Goal: Task Accomplishment & Management: Use online tool/utility

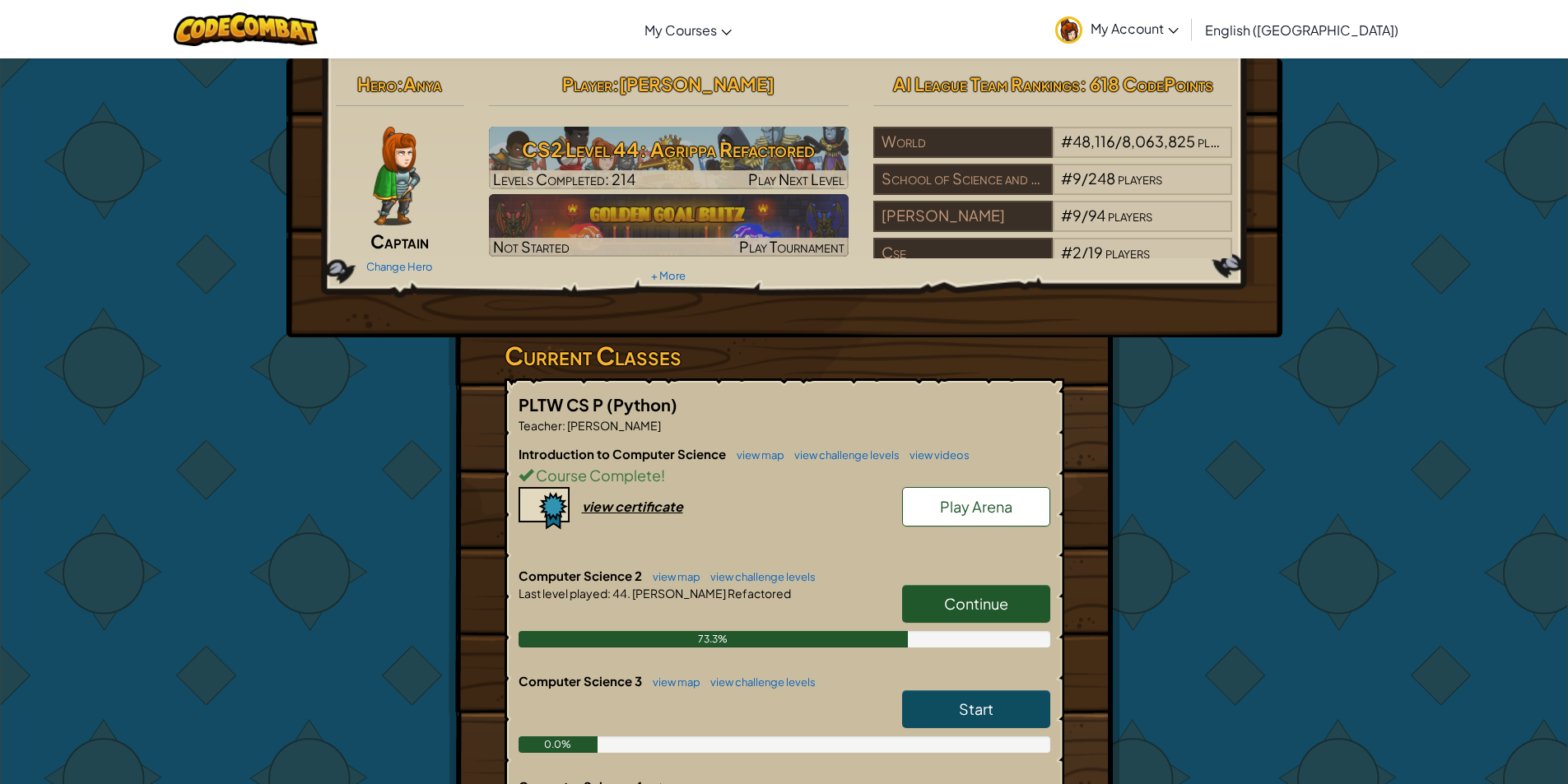
click at [961, 594] on span "Continue" at bounding box center [976, 603] width 64 height 19
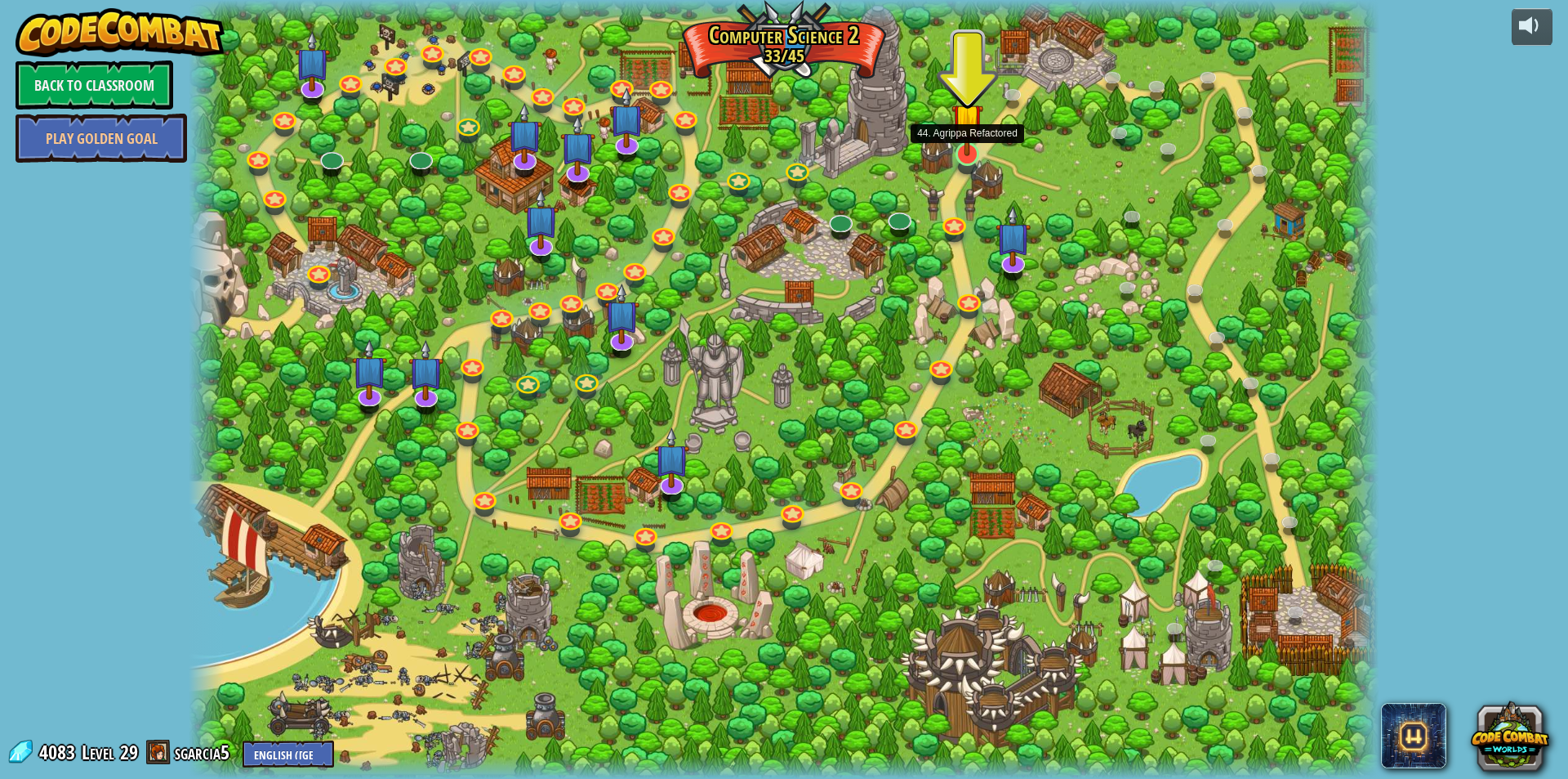
click at [966, 155] on img at bounding box center [968, 119] width 31 height 74
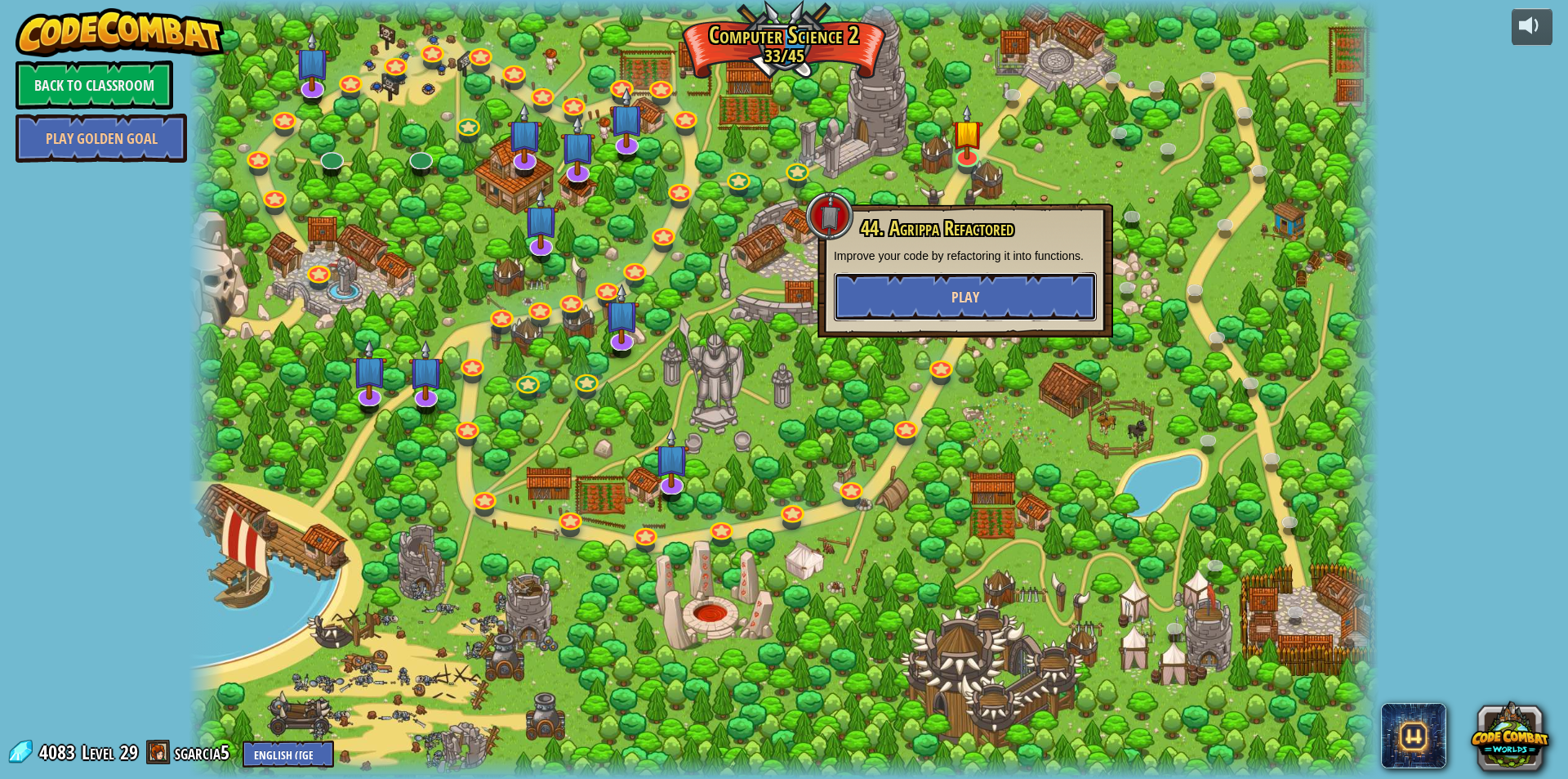
click at [901, 291] on button "Play" at bounding box center [965, 296] width 263 height 49
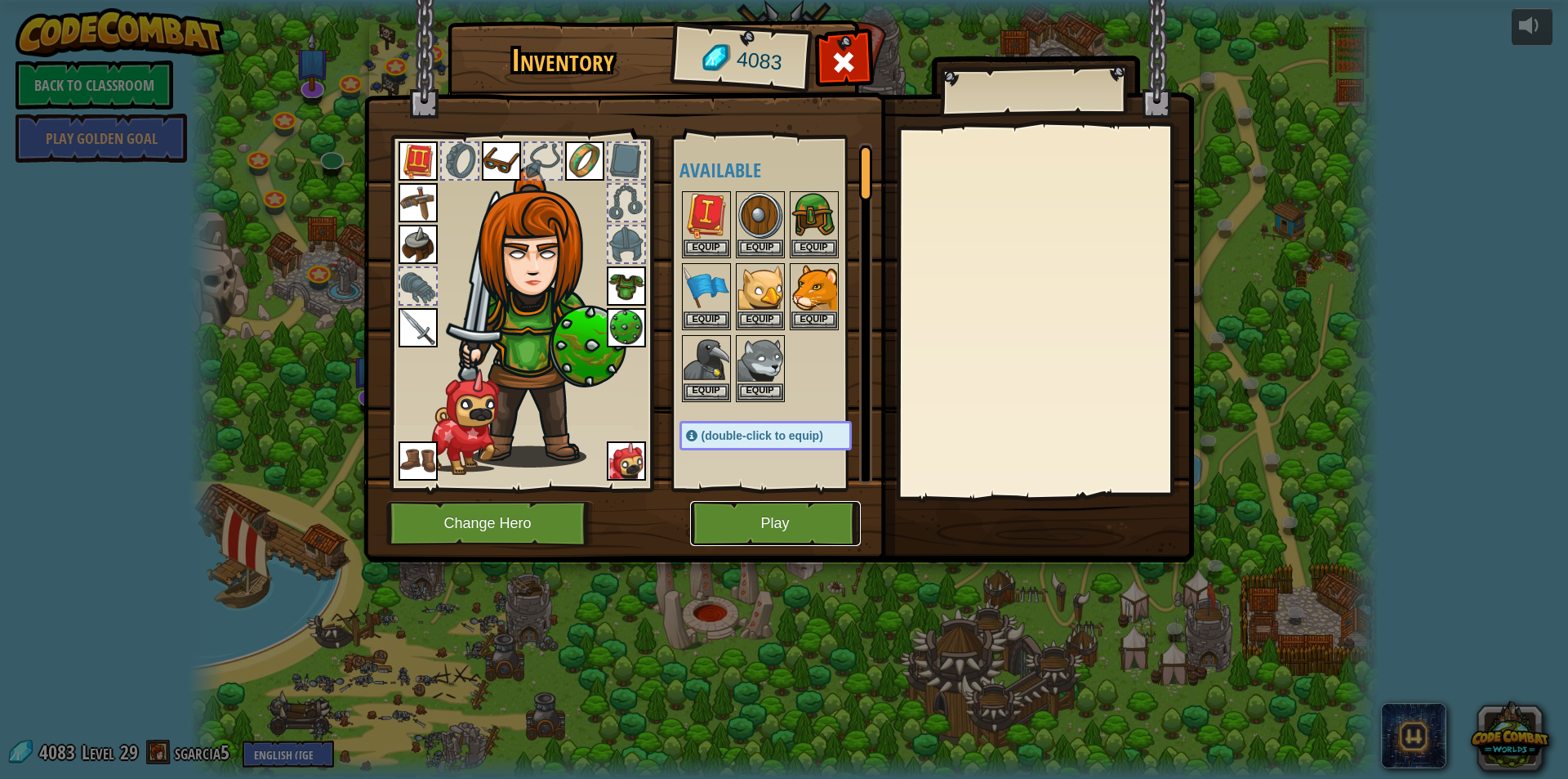
click at [706, 521] on button "Play" at bounding box center [775, 524] width 170 height 45
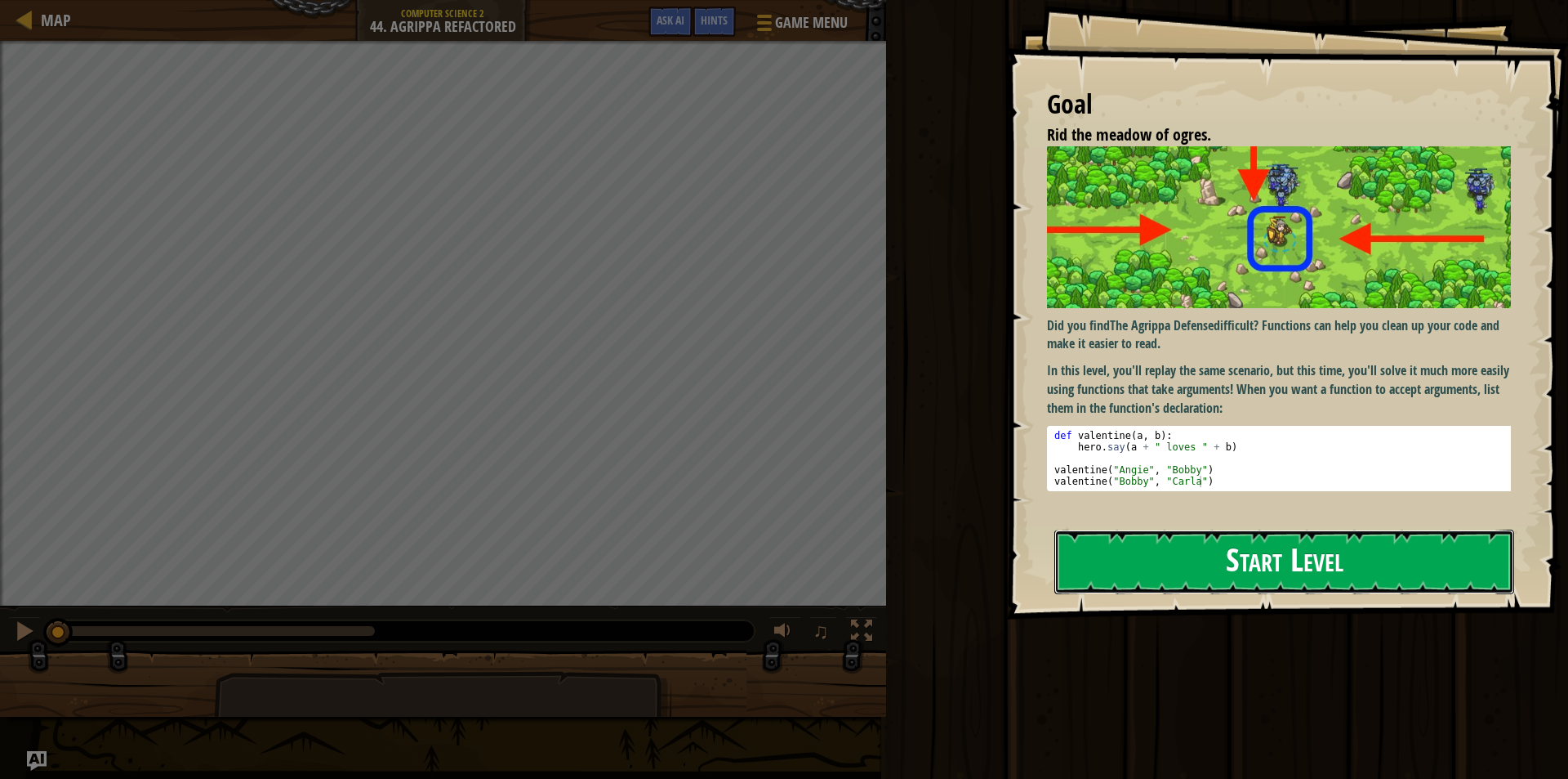
click at [1104, 553] on button "Start Level" at bounding box center [1284, 562] width 460 height 65
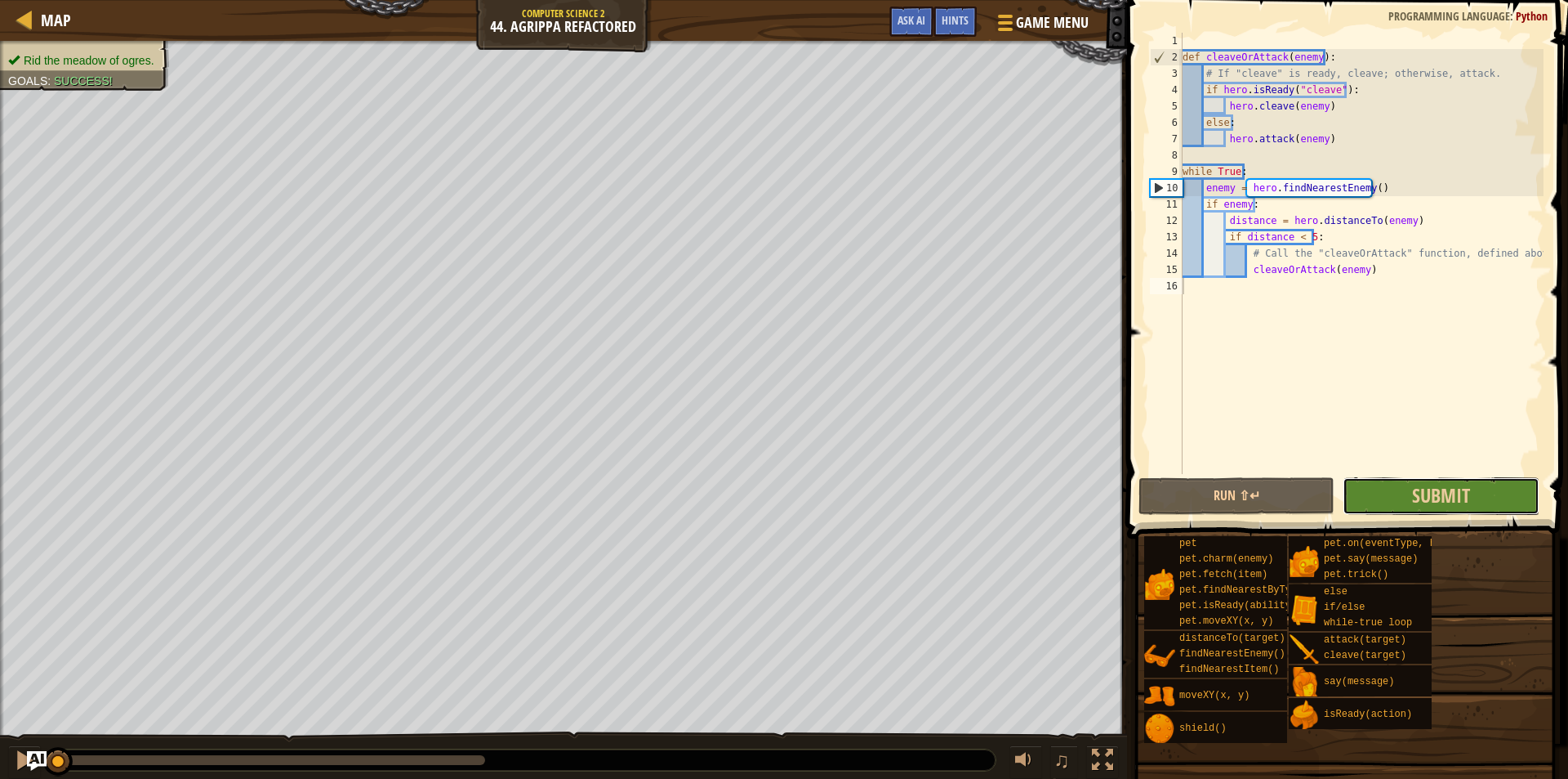
click at [1515, 505] on button "Submit" at bounding box center [1440, 496] width 196 height 37
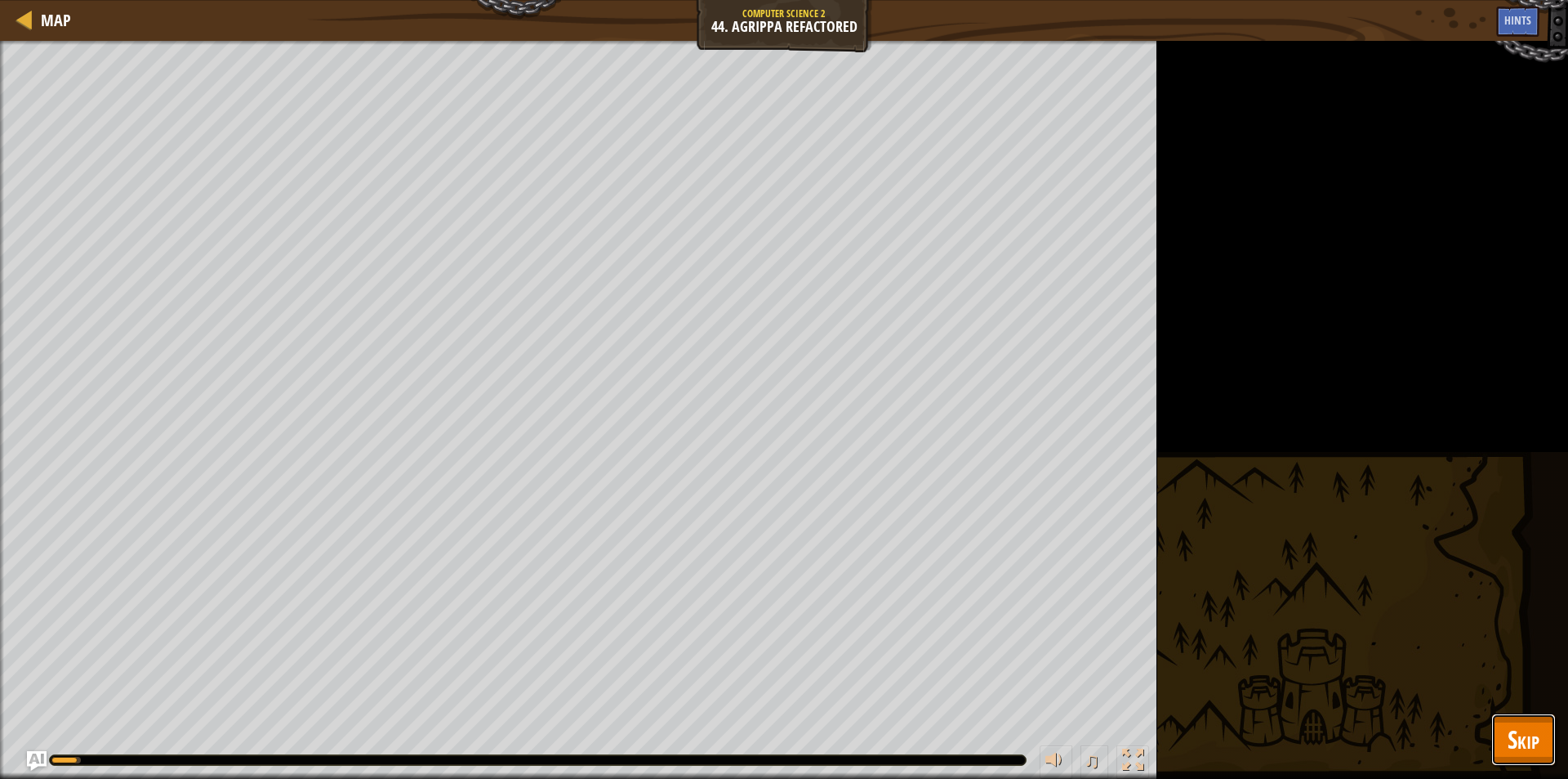
click at [1494, 733] on button "Skip" at bounding box center [1524, 740] width 65 height 52
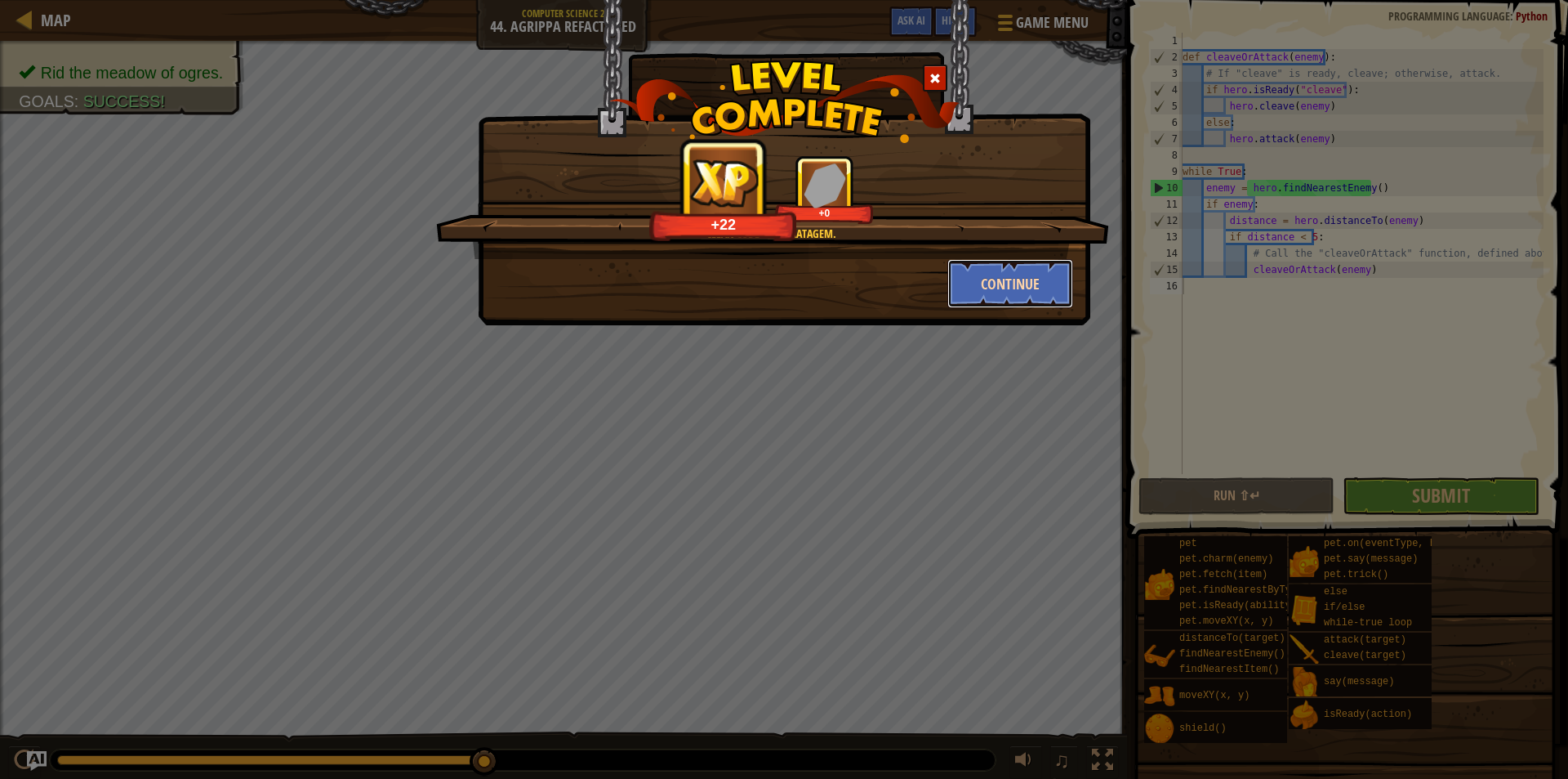
click at [978, 286] on button "Continue" at bounding box center [1011, 284] width 127 height 49
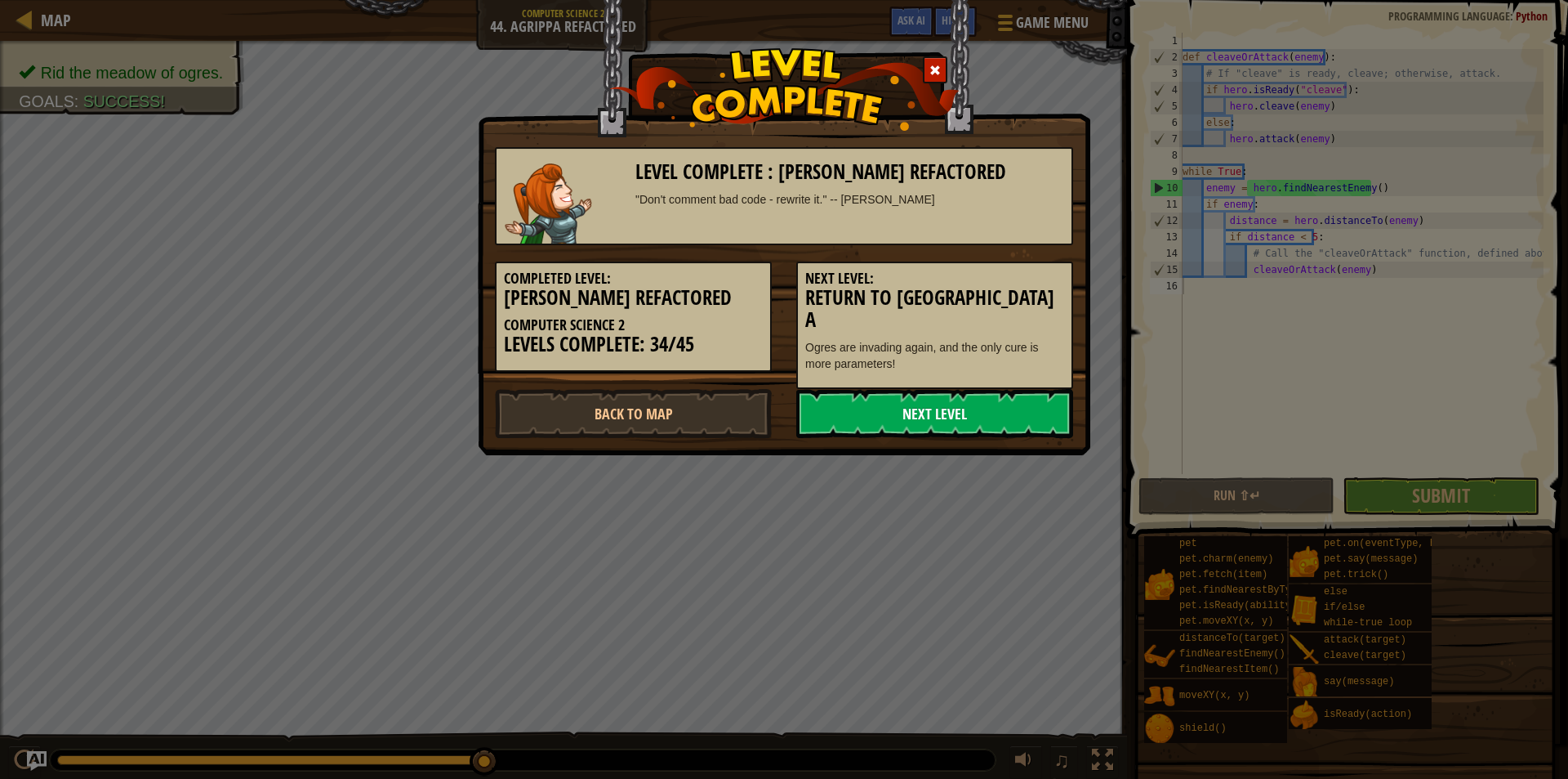
drag, startPoint x: 894, startPoint y: 392, endPoint x: 929, endPoint y: 387, distance: 35.4
click at [896, 392] on link "Next Level" at bounding box center [934, 414] width 277 height 49
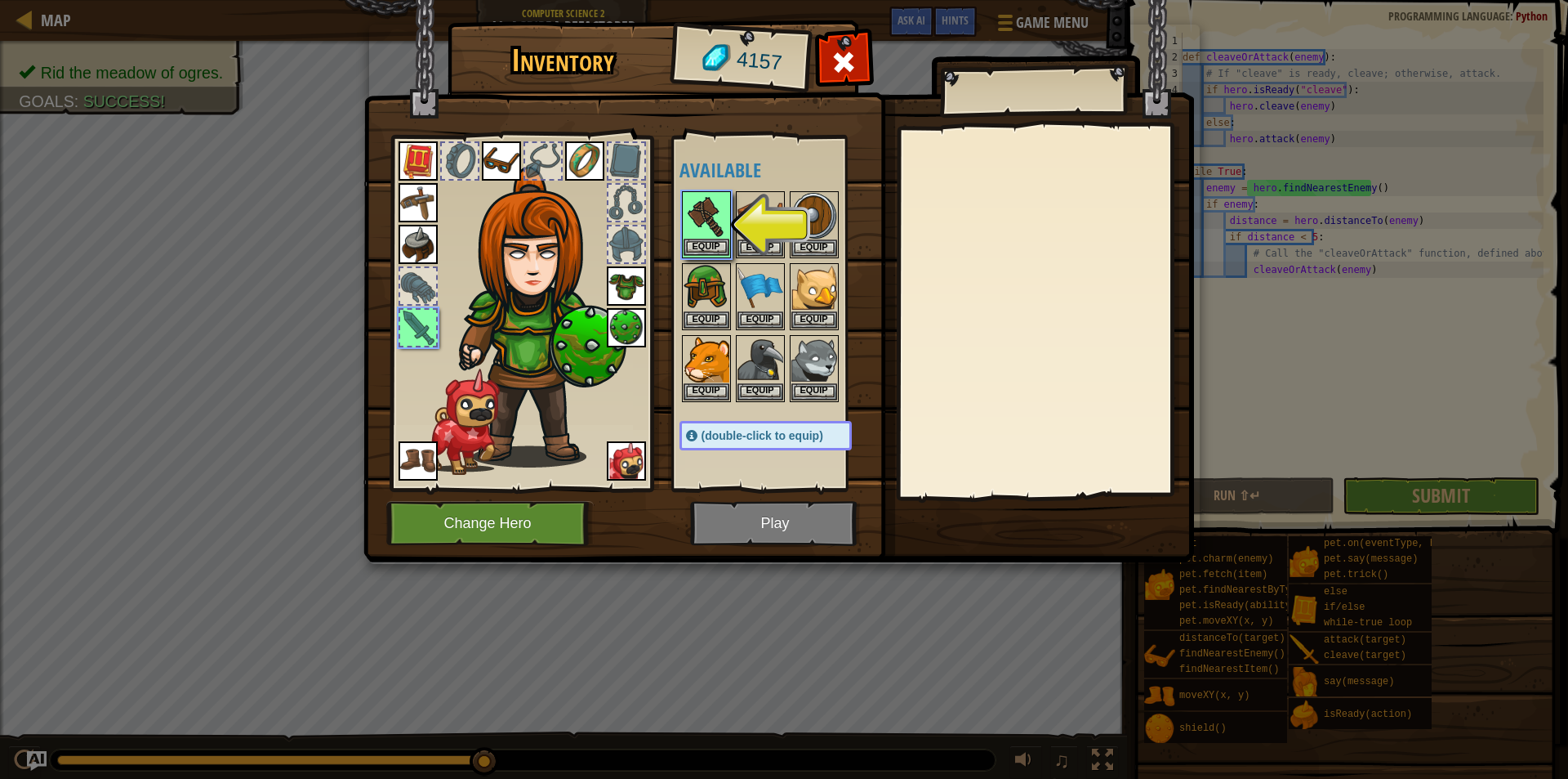
click at [687, 220] on img at bounding box center [707, 216] width 45 height 45
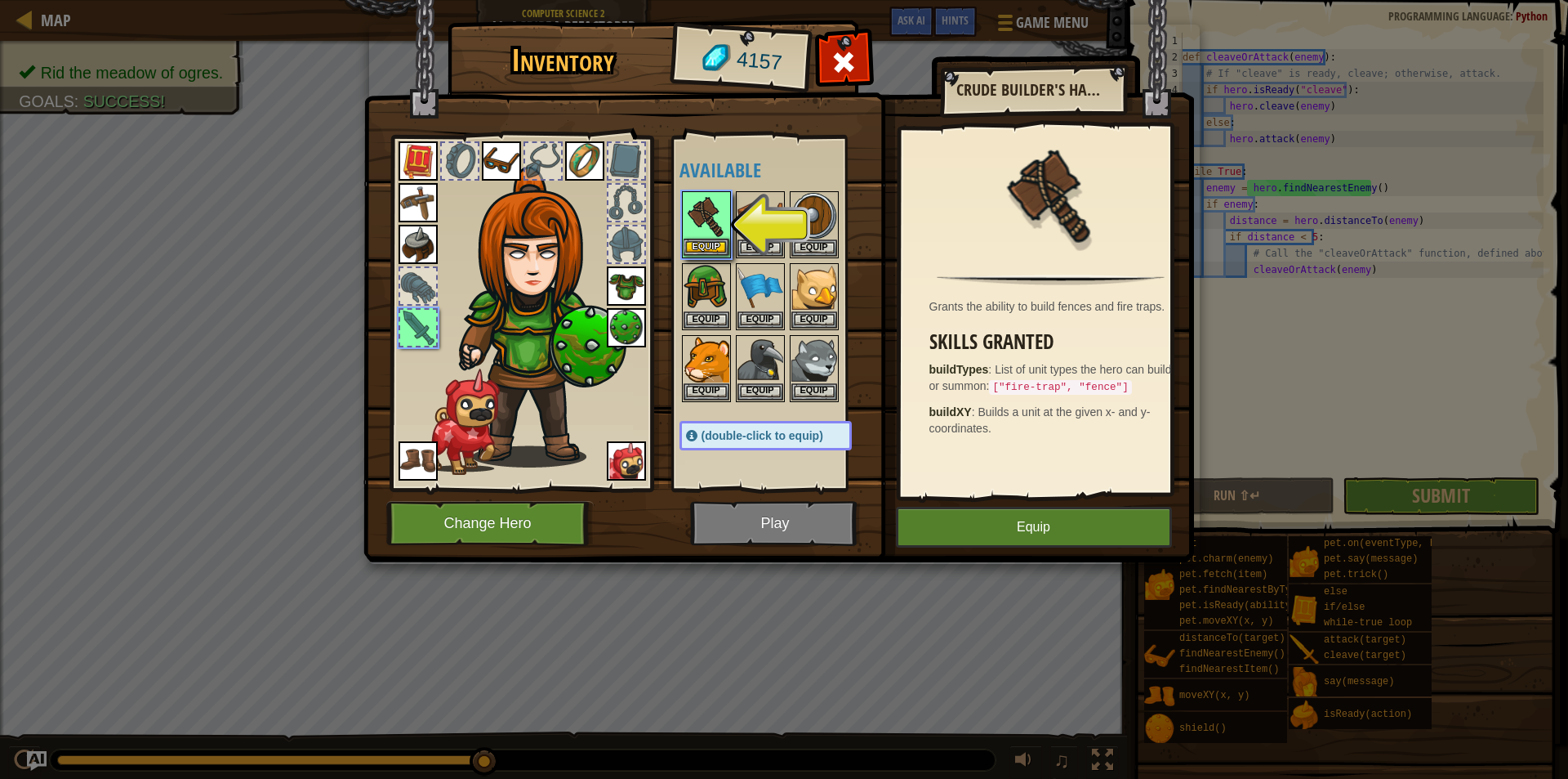
click at [714, 223] on img at bounding box center [707, 216] width 45 height 45
click at [1031, 519] on button "Equip" at bounding box center [1034, 527] width 277 height 40
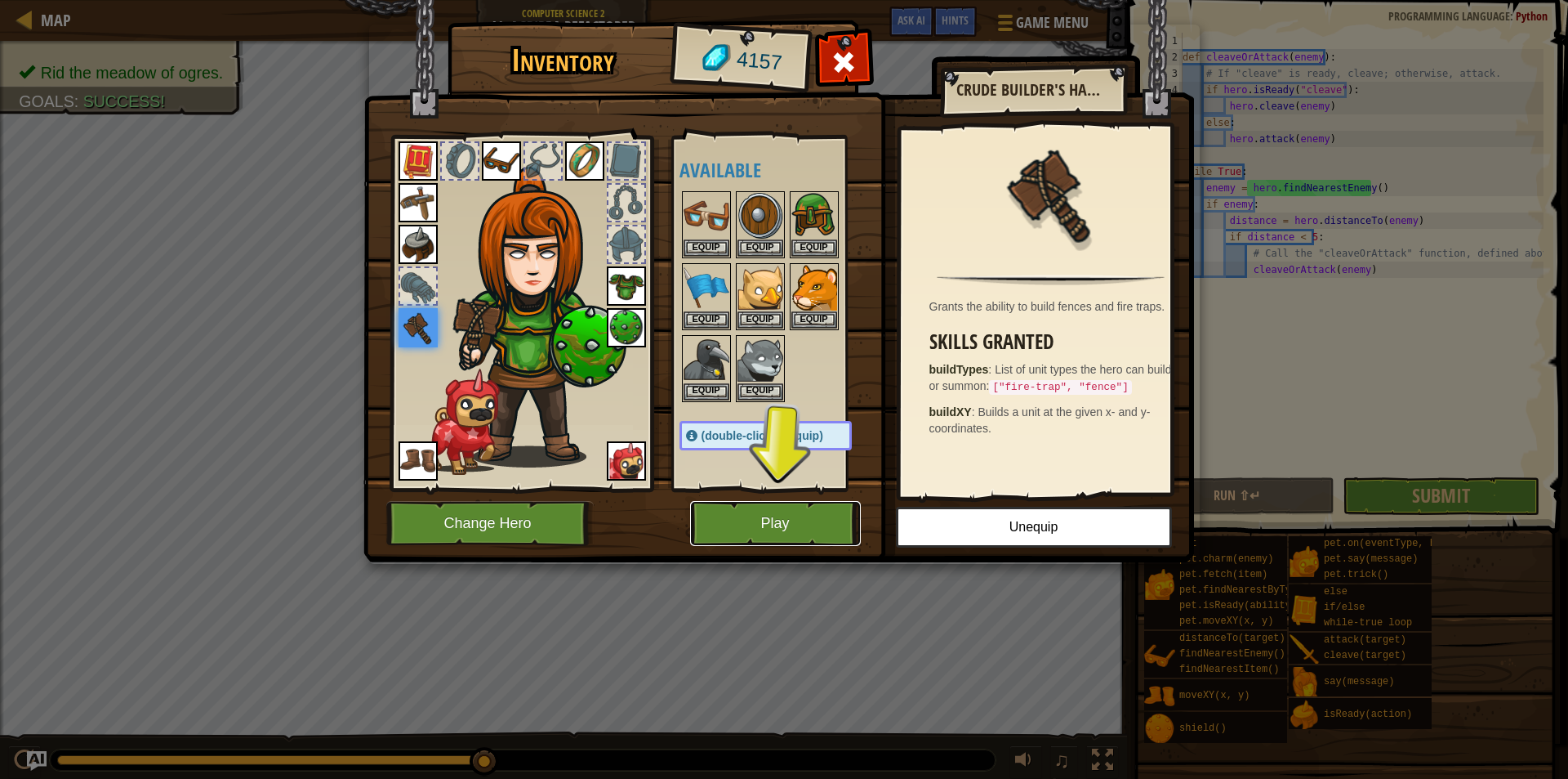
click at [782, 506] on button "Play" at bounding box center [775, 524] width 170 height 45
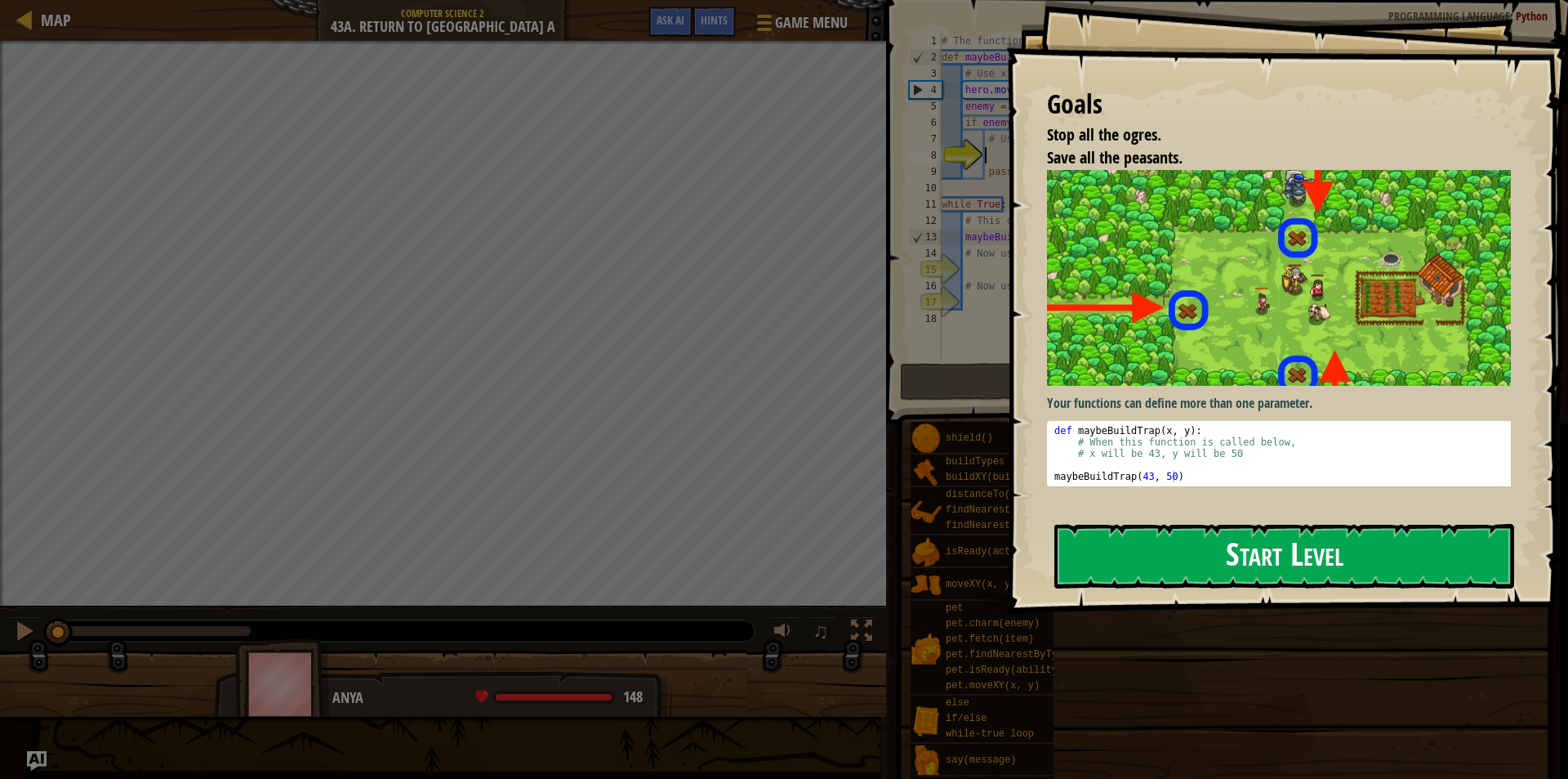
click at [1118, 546] on button "Start Level" at bounding box center [1284, 556] width 460 height 65
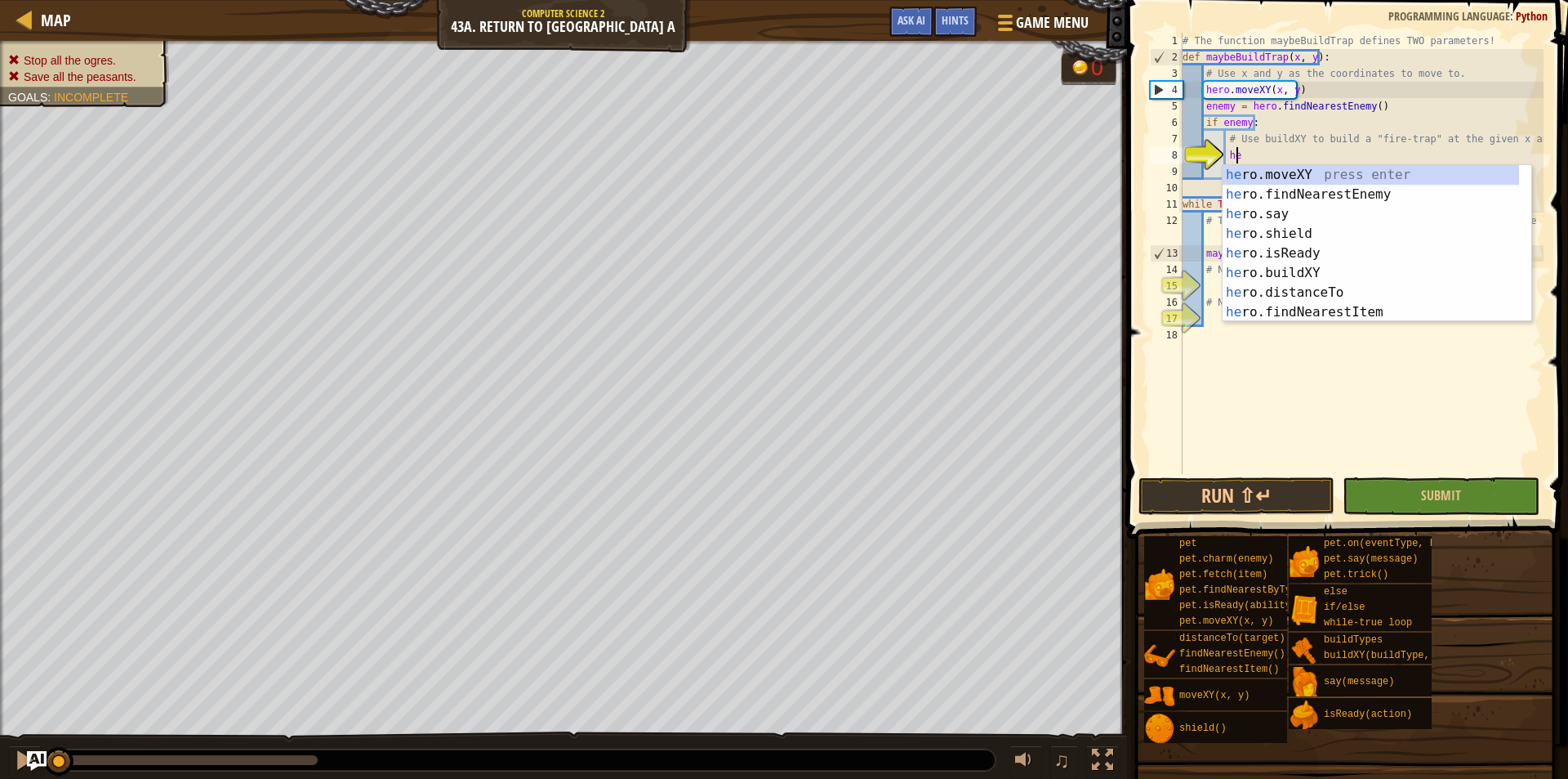
scroll to position [7, 4]
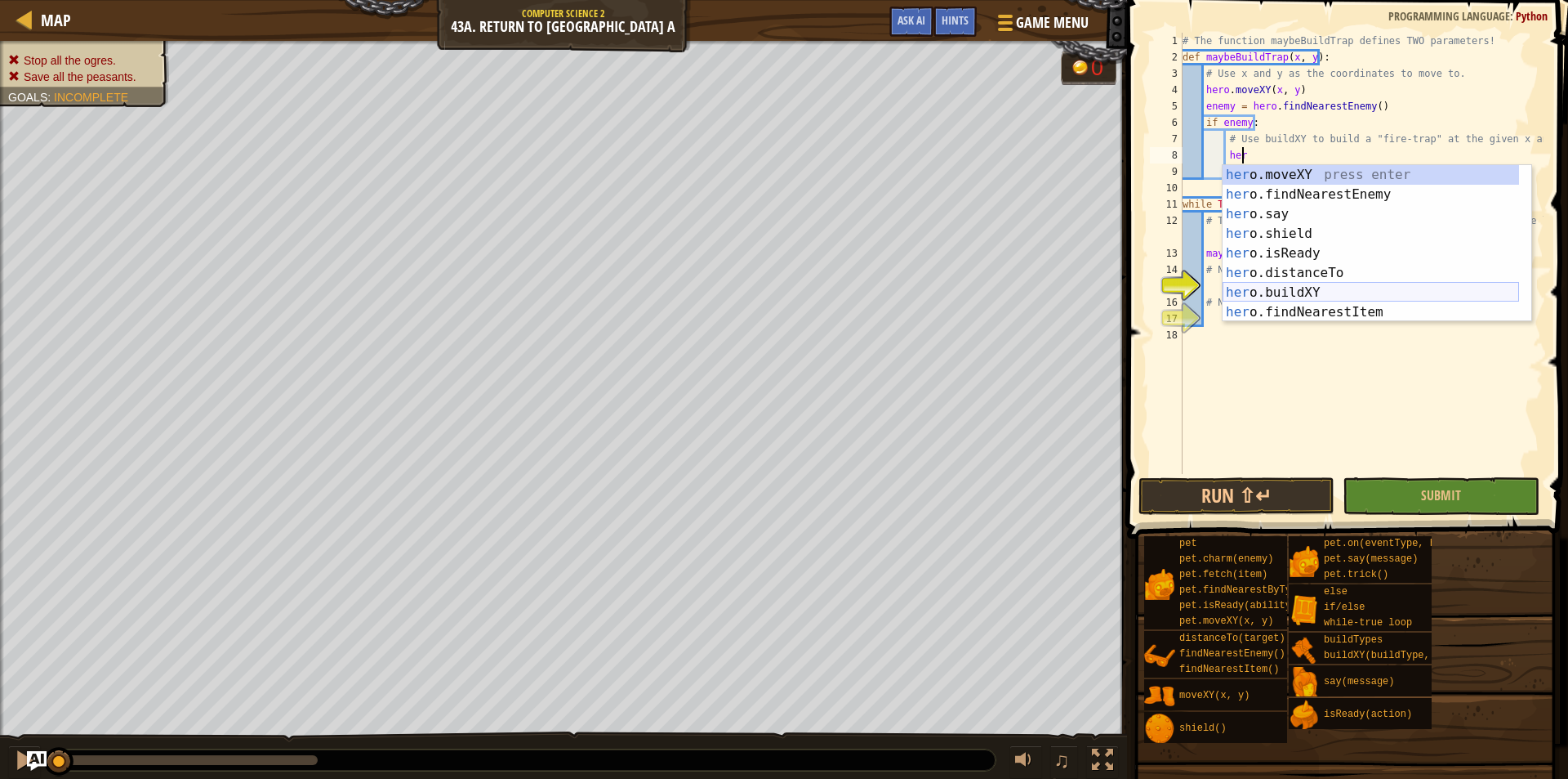
click at [1271, 288] on div "her o.moveXY press enter her o.findNearestEnemy press enter her o.say press ent…" at bounding box center [1370, 263] width 296 height 196
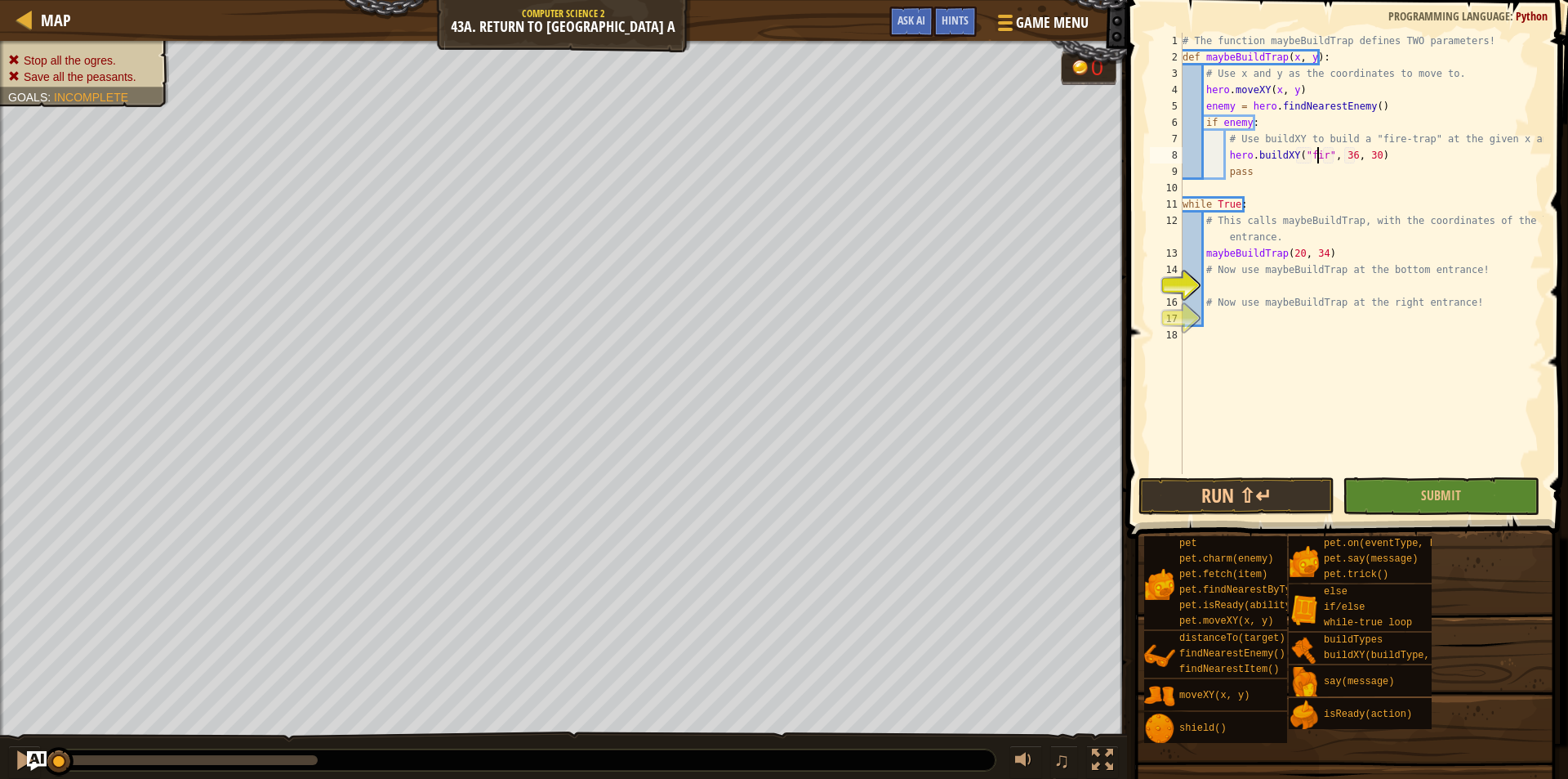
scroll to position [7, 12]
type textarea "hero.buildXY("fire-trap", 36, 30)"
click at [1223, 290] on div "# The function maybeBuildTrap defines TWO parameters! def maybeBuildTrap ( x , …" at bounding box center [1361, 269] width 364 height 474
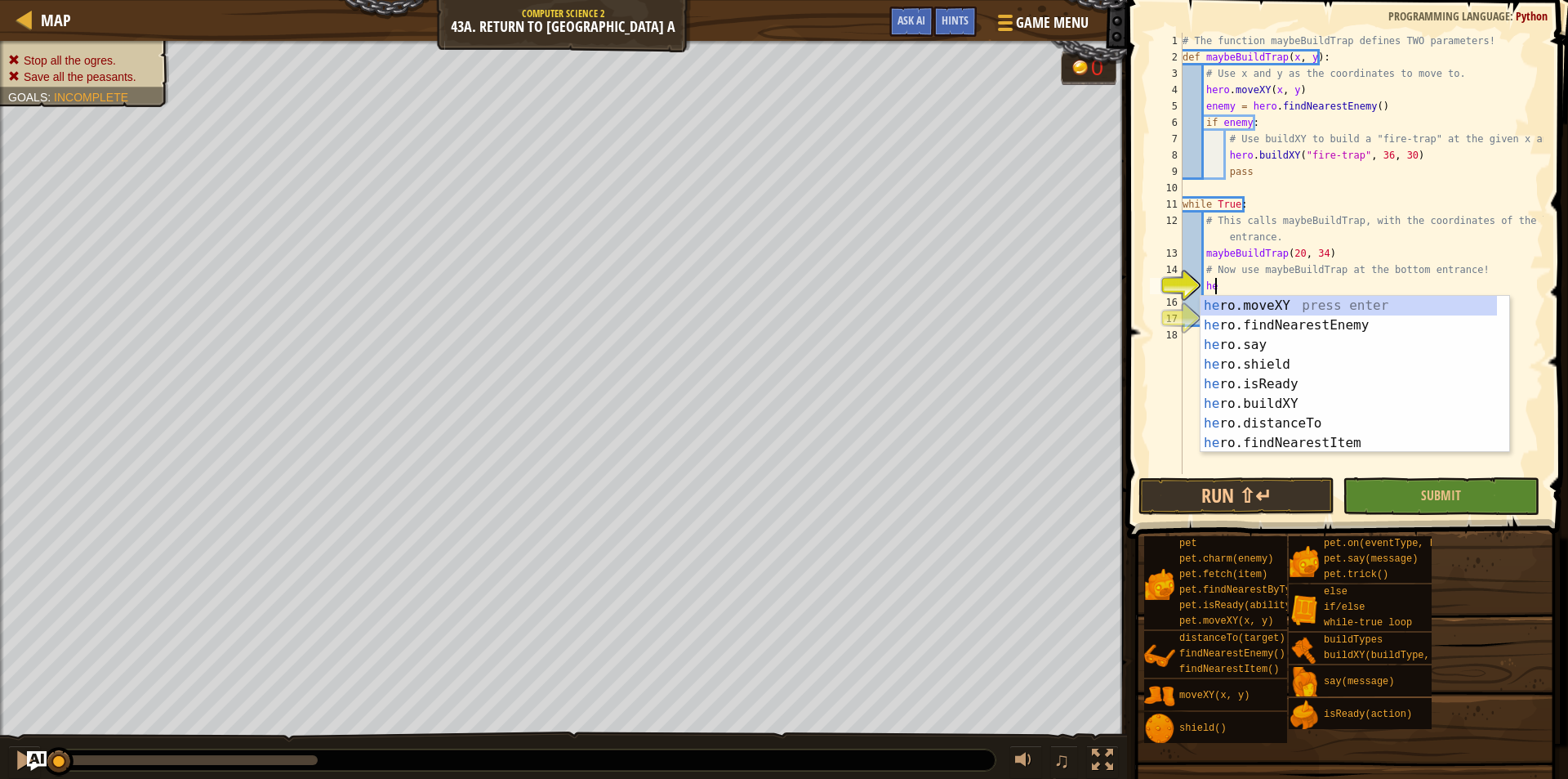
scroll to position [7, 2]
click at [1342, 427] on div "her o.moveXY press enter her o.findNearestEnemy press enter her o.say press ent…" at bounding box center [1348, 393] width 296 height 196
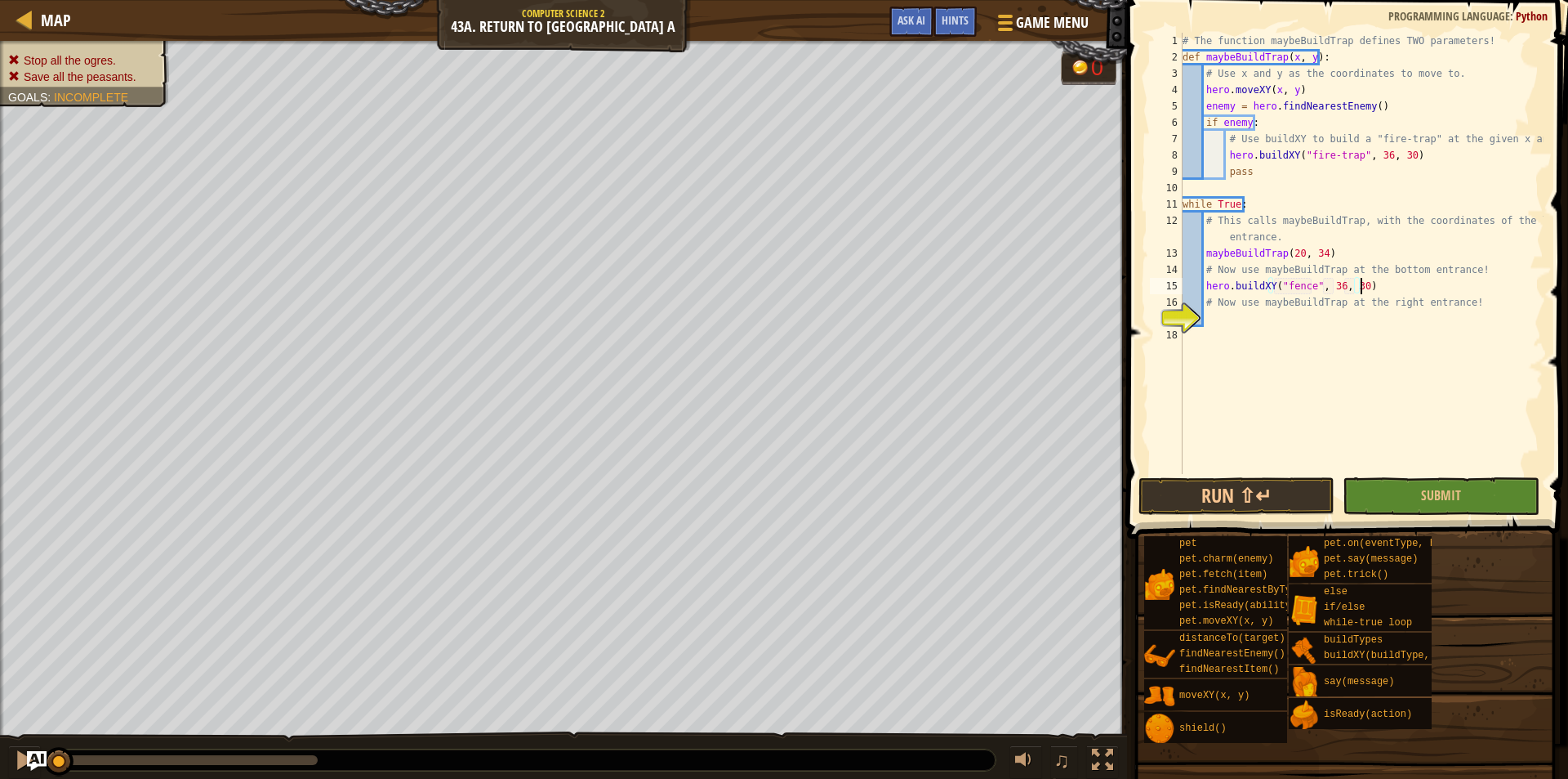
click at [1368, 289] on div "# The function maybeBuildTrap defines TWO parameters! def maybeBuildTrap ( x , …" at bounding box center [1361, 269] width 364 height 474
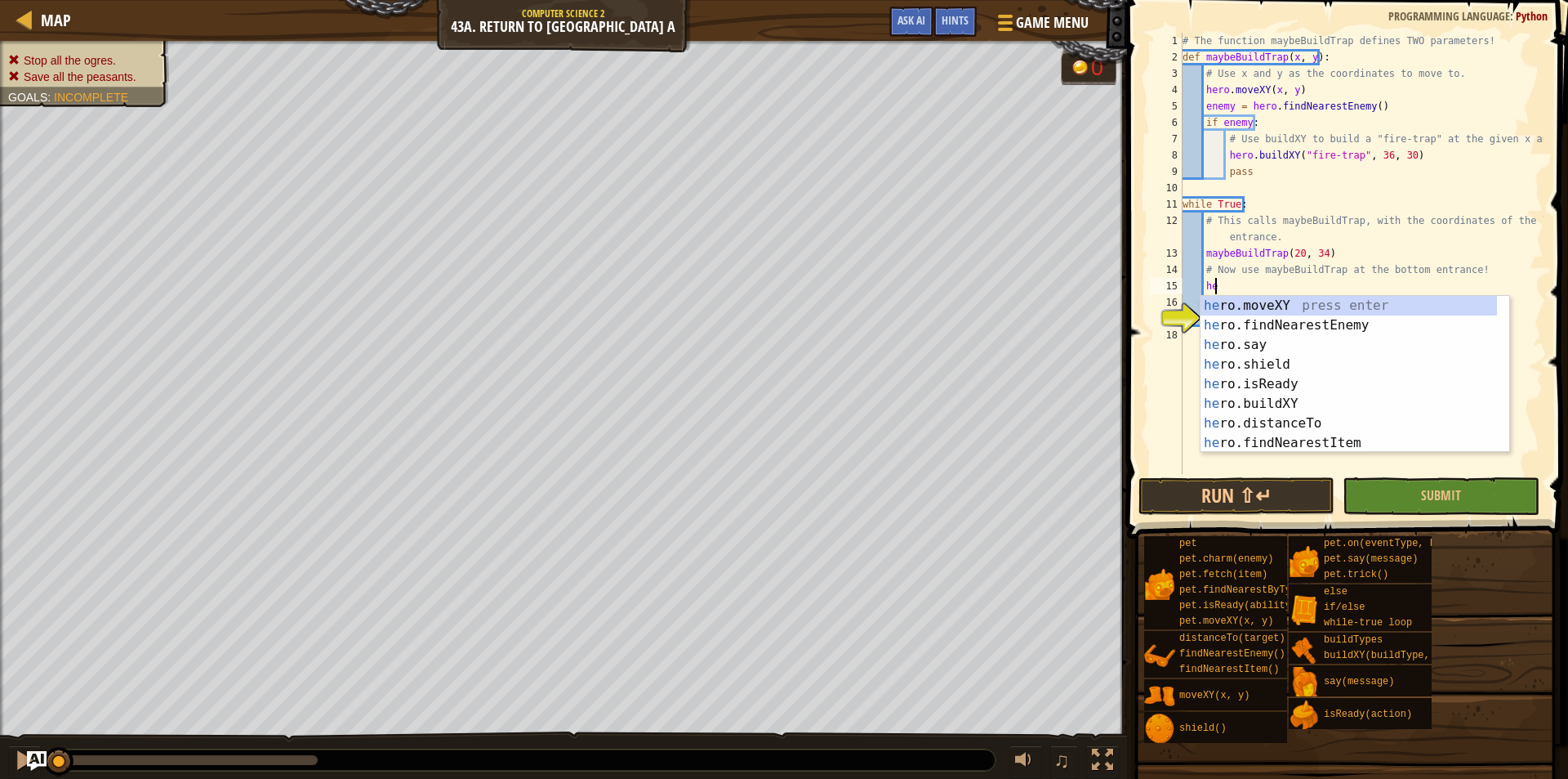
type textarea "h"
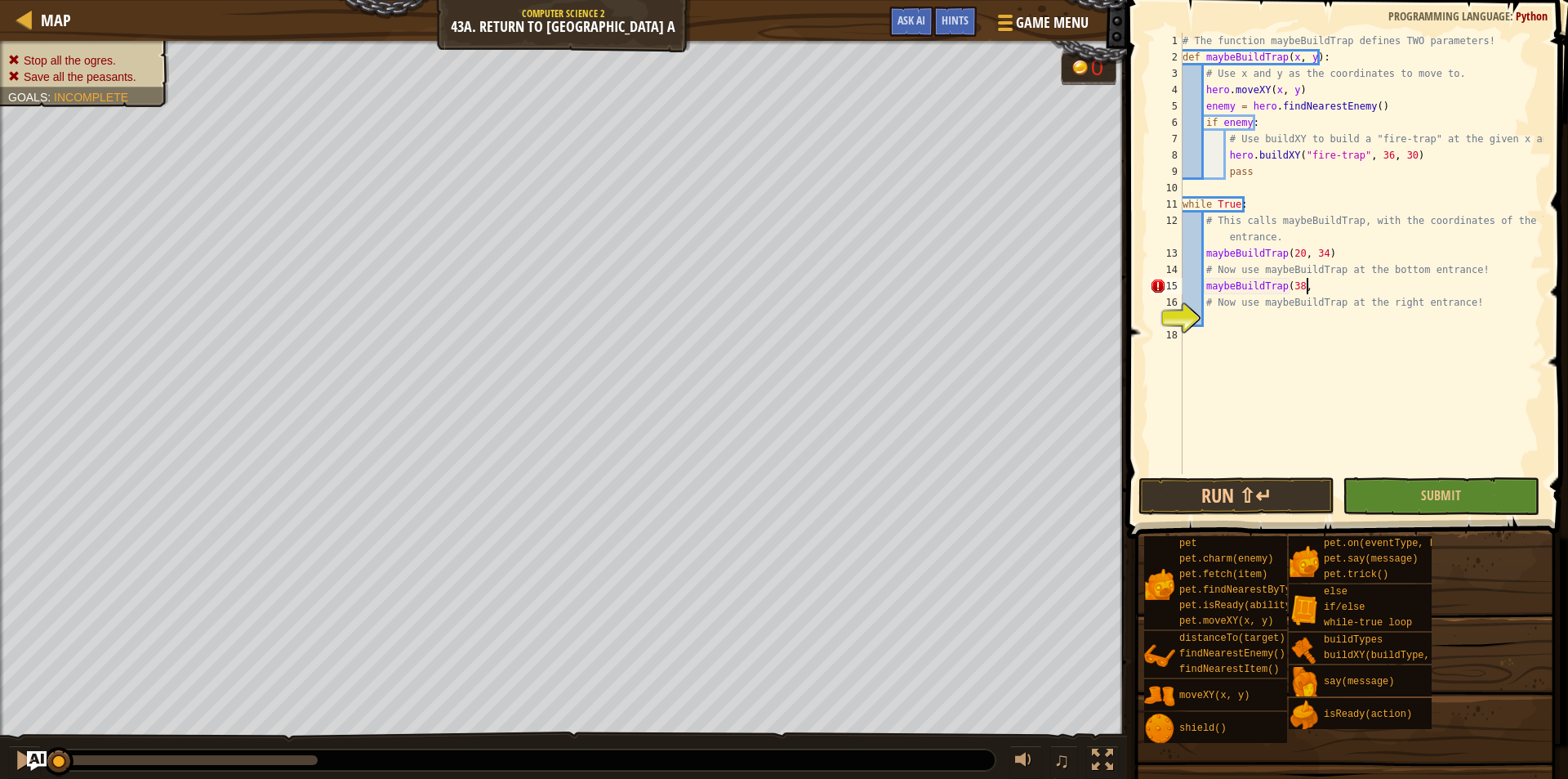
scroll to position [7, 10]
type textarea "maybeBuildTrap(38, 20)"
click at [1223, 327] on div "# The function maybeBuildTrap defines TWO parameters! def maybeBuildTrap ( x , …" at bounding box center [1361, 269] width 364 height 474
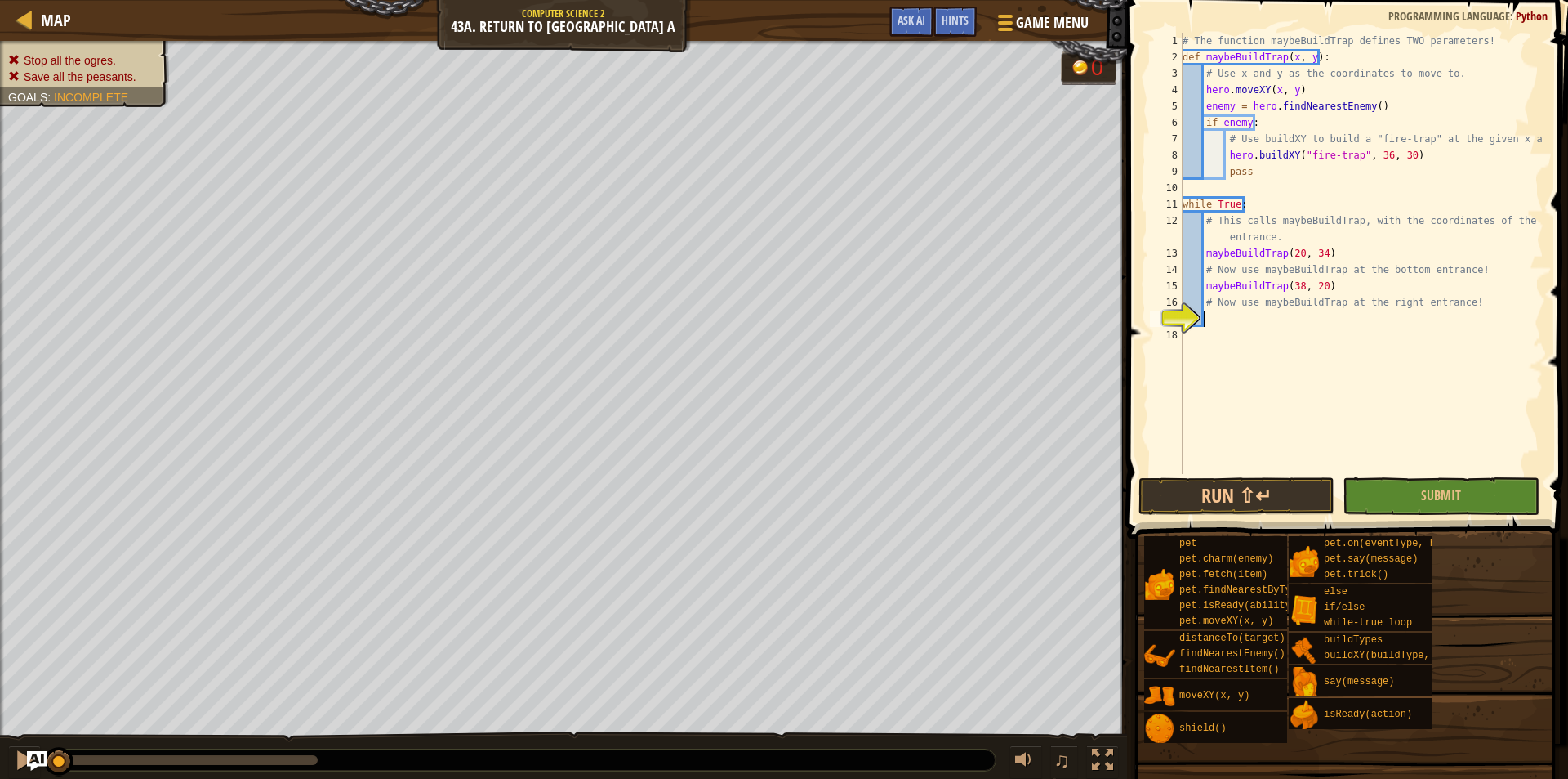
click at [1225, 314] on div "# The function maybeBuildTrap defines TWO parameters! def maybeBuildTrap ( x , …" at bounding box center [1361, 269] width 364 height 474
click at [1297, 501] on button "Run ⇧↵" at bounding box center [1236, 496] width 196 height 37
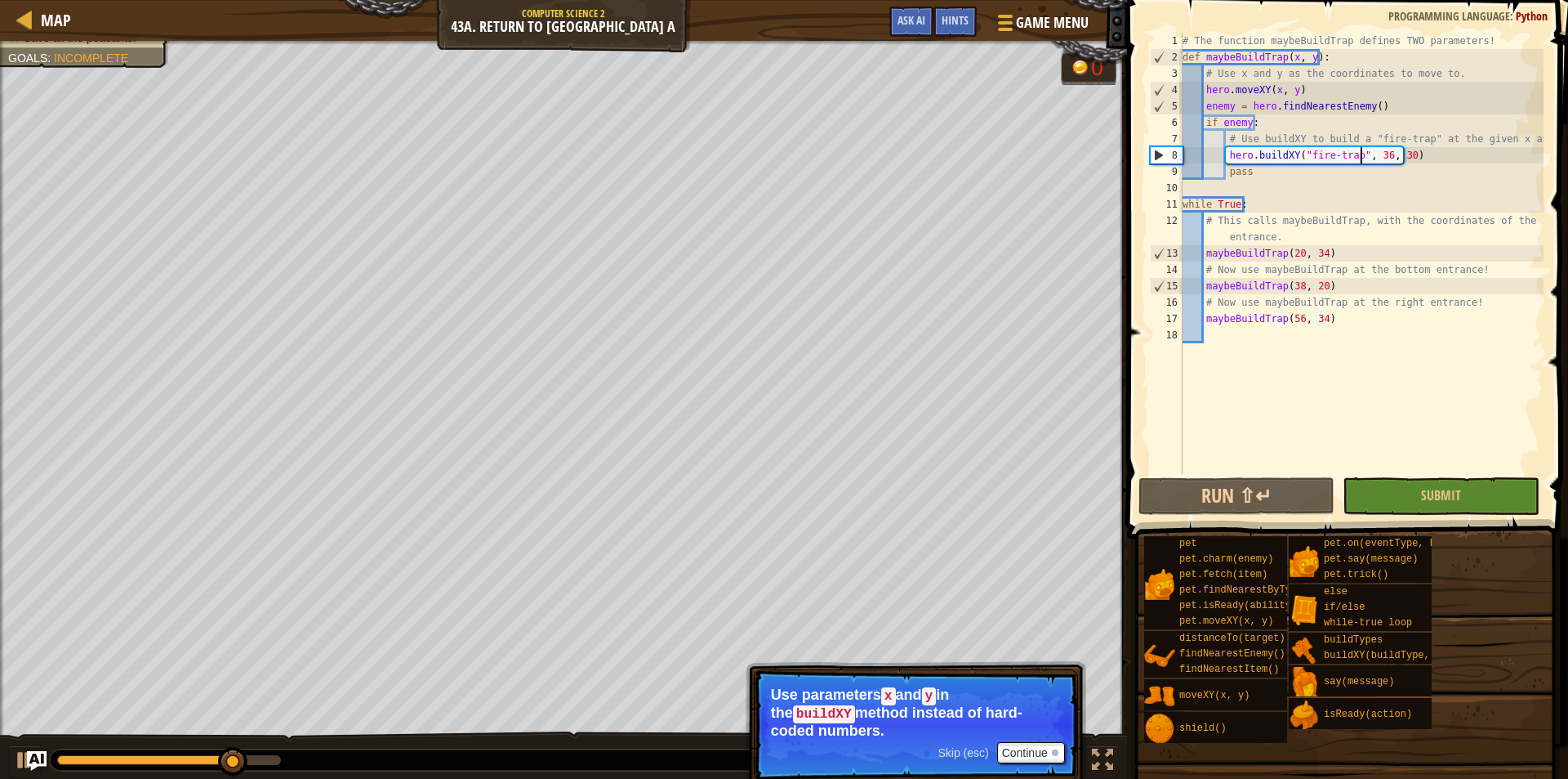
click at [1361, 158] on div "# The function maybeBuildTrap defines TWO parameters! def maybeBuildTrap ( x , …" at bounding box center [1361, 269] width 364 height 474
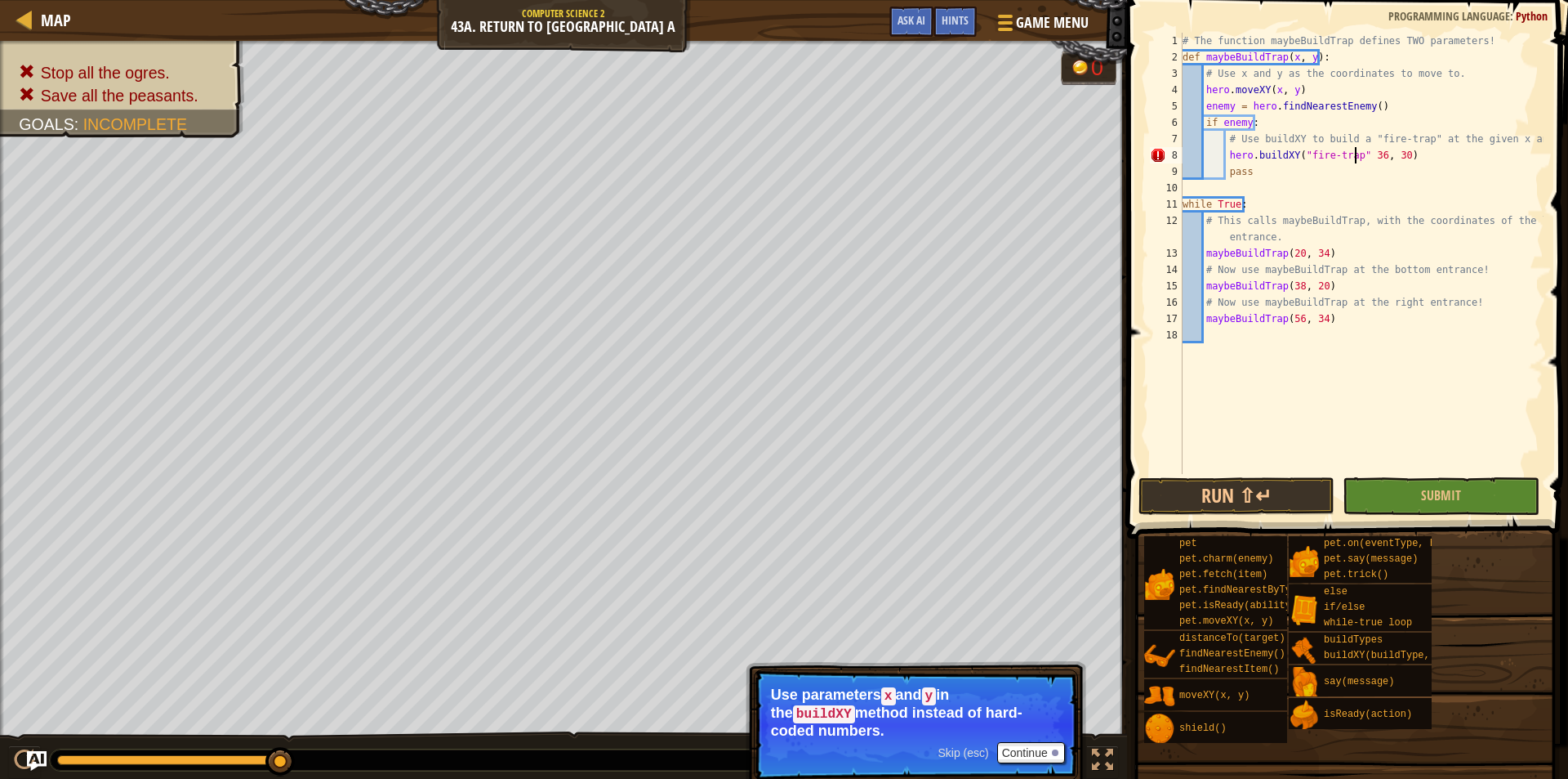
click at [1369, 156] on div "# The function maybeBuildTrap defines TWO parameters! def maybeBuildTrap ( x , …" at bounding box center [1361, 269] width 364 height 474
type textarea "hero.buildXY("fire-trap" x, y)"
click at [1311, 354] on div "# The function maybeBuildTrap defines TWO parameters! def maybeBuildTrap ( x , …" at bounding box center [1361, 269] width 364 height 474
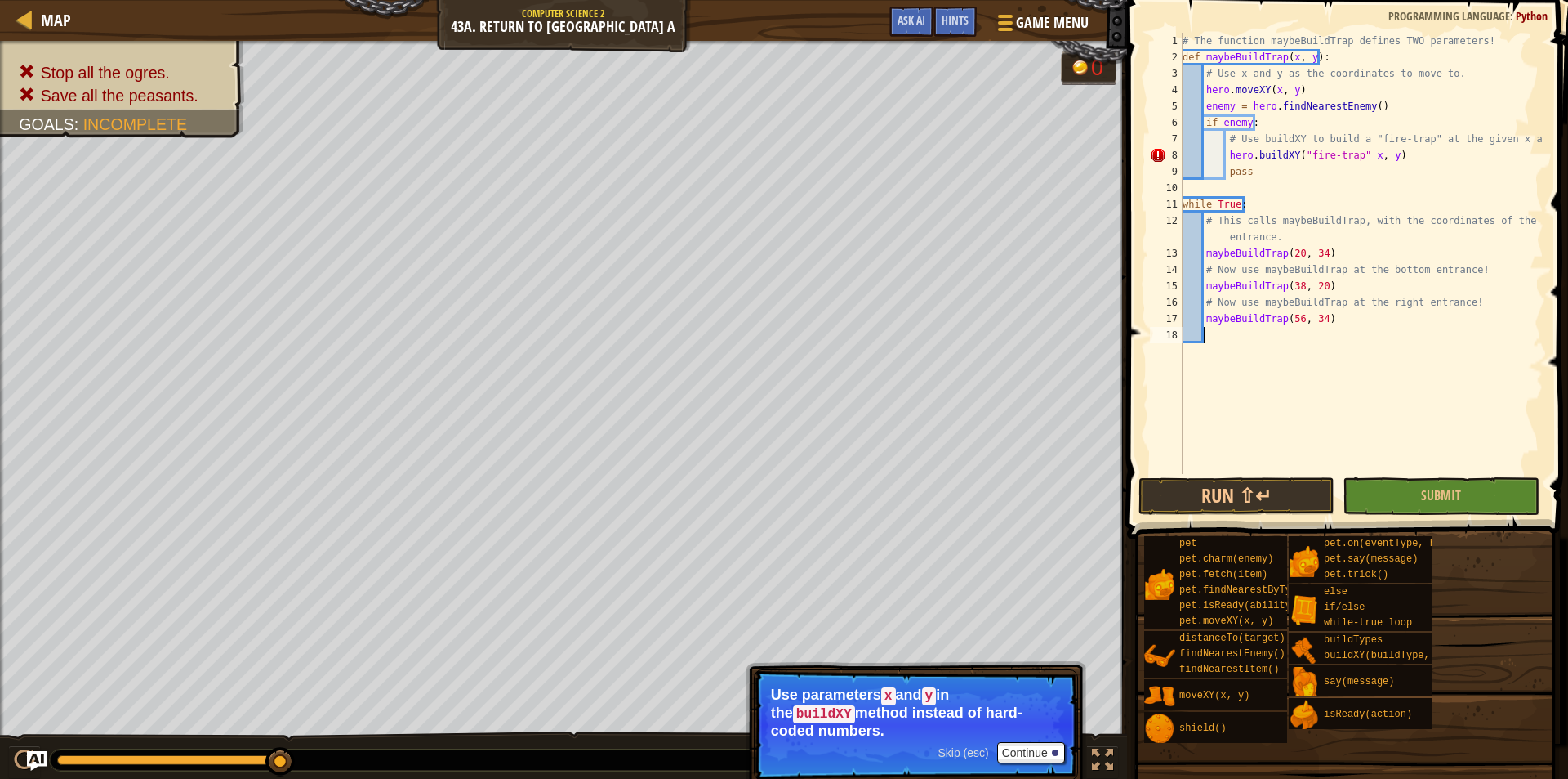
click at [1379, 153] on div "# The function maybeBuildTrap defines TWO parameters! def maybeBuildTrap ( x , …" at bounding box center [1361, 269] width 364 height 474
click at [1158, 155] on div "8" at bounding box center [1166, 155] width 32 height 17
click at [1380, 153] on div "# The function maybeBuildTrap defines TWO parameters! def maybeBuildTrap ( x , …" at bounding box center [1361, 269] width 364 height 474
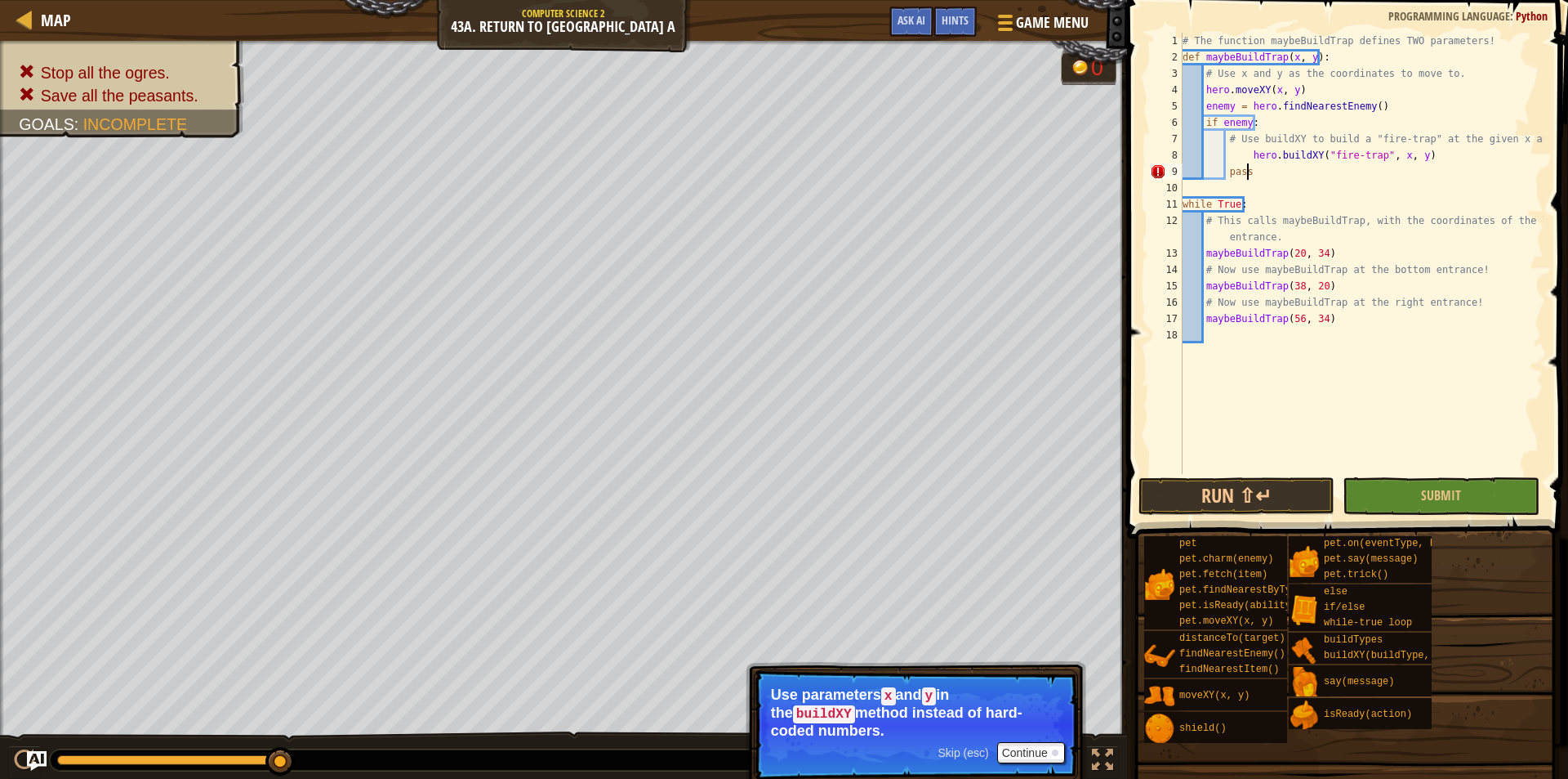
click at [1256, 171] on div "# The function maybeBuildTrap defines TWO parameters! def maybeBuildTrap ( x , …" at bounding box center [1361, 269] width 364 height 474
type textarea "p"
click at [1266, 484] on button "Run ⇧↵" at bounding box center [1236, 496] width 196 height 37
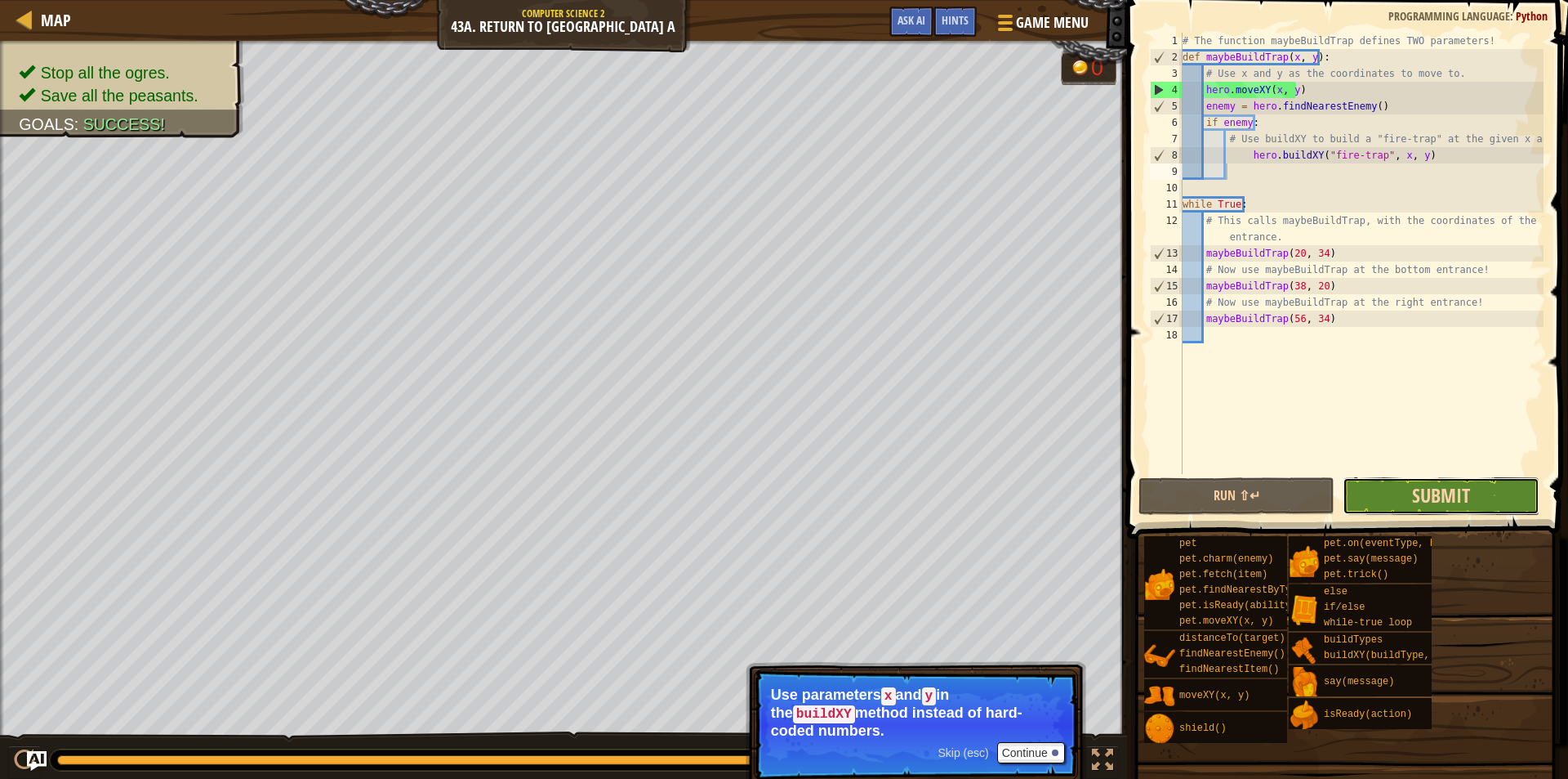
click at [1452, 491] on span "Submit" at bounding box center [1441, 495] width 58 height 27
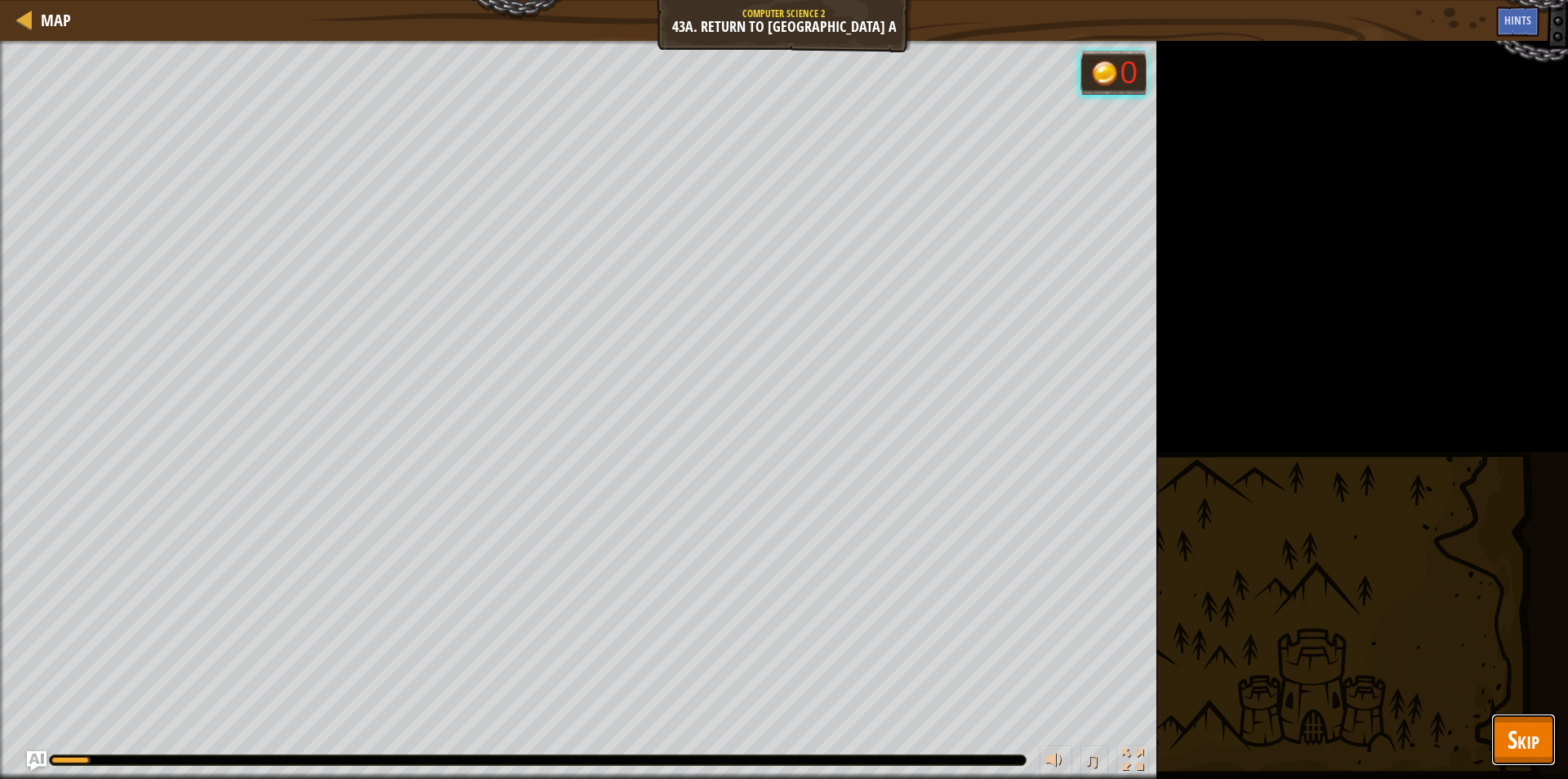
click at [1511, 723] on span "Skip" at bounding box center [1524, 740] width 31 height 33
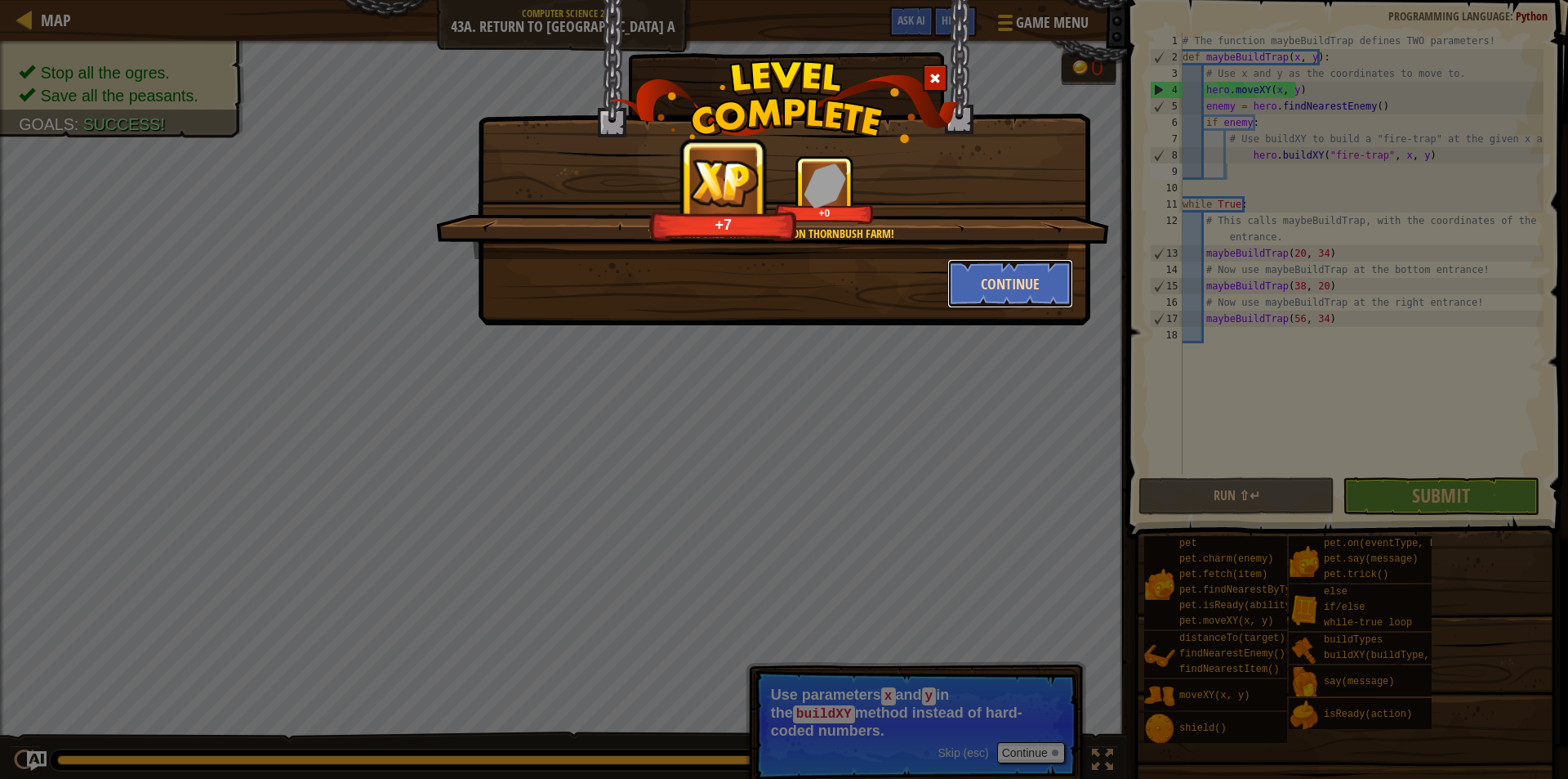
click at [972, 300] on button "Continue" at bounding box center [1011, 284] width 127 height 49
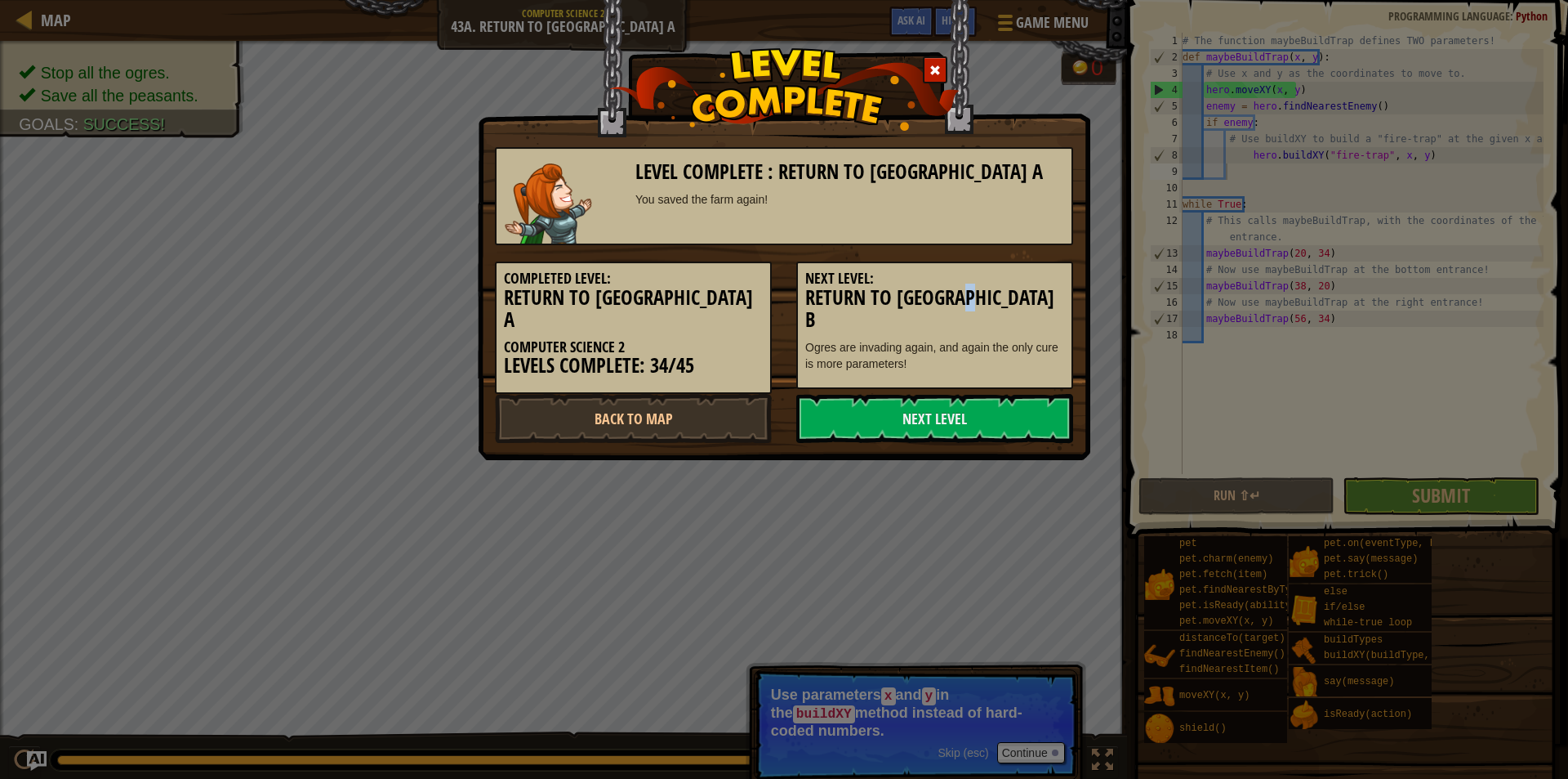
drag, startPoint x: 972, startPoint y: 300, endPoint x: 976, endPoint y: 290, distance: 10.8
click at [976, 290] on h3 "Return to Thornbush Farm B" at bounding box center [934, 308] width 259 height 44
click at [869, 394] on link "Next Level" at bounding box center [934, 419] width 277 height 49
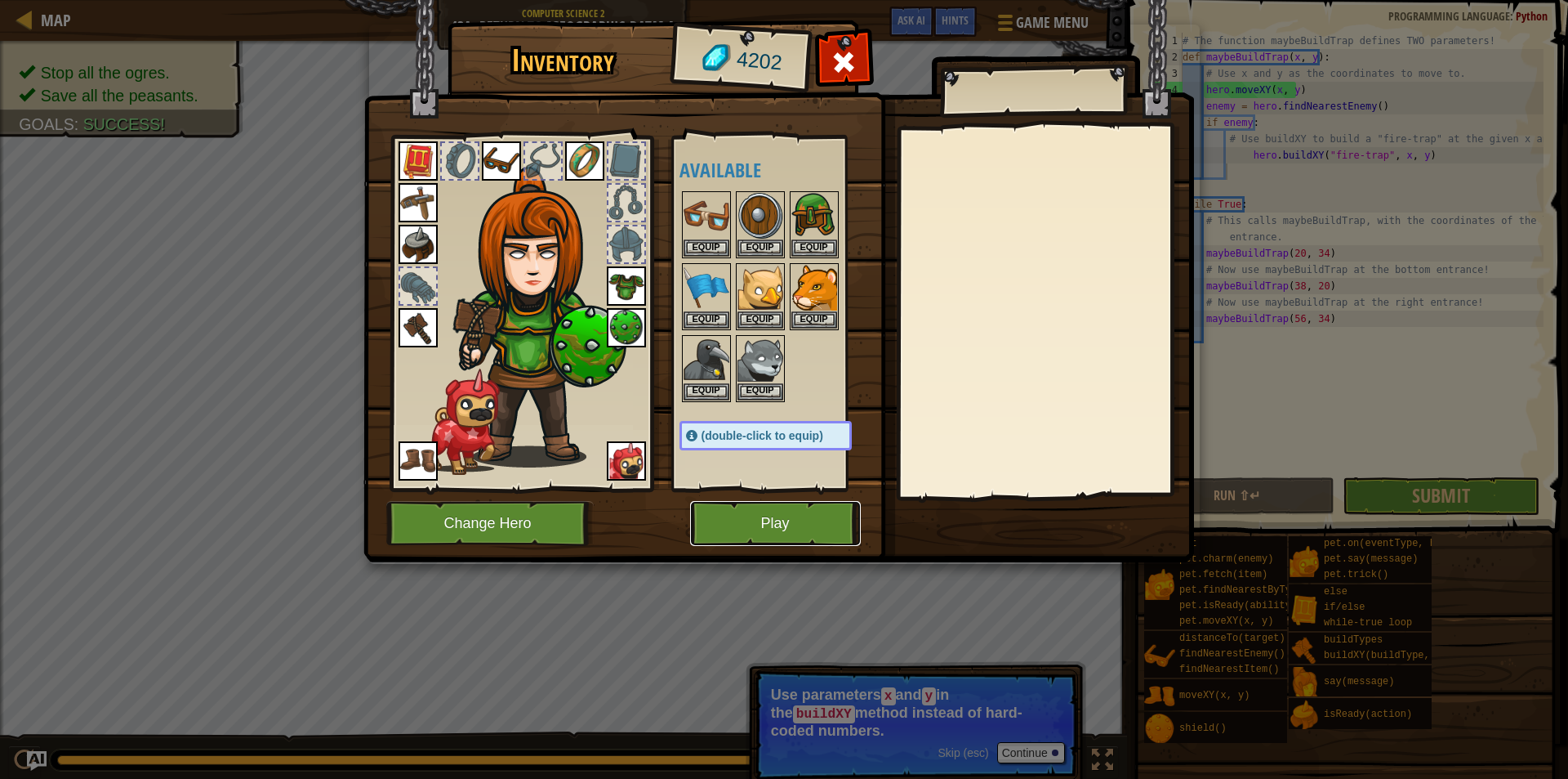
click at [772, 529] on button "Play" at bounding box center [775, 524] width 170 height 45
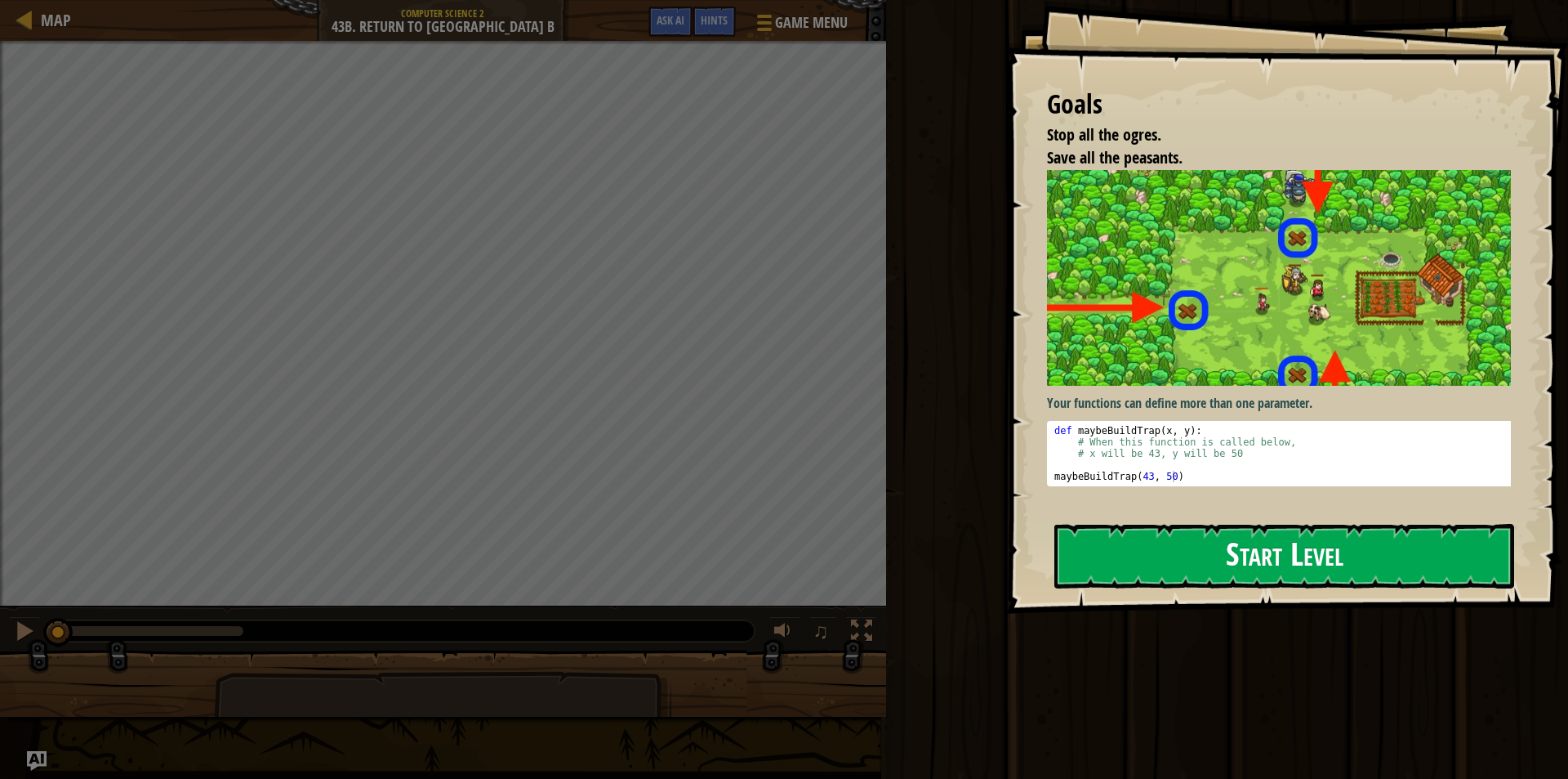
click at [1358, 572] on button "Start Level" at bounding box center [1284, 556] width 460 height 65
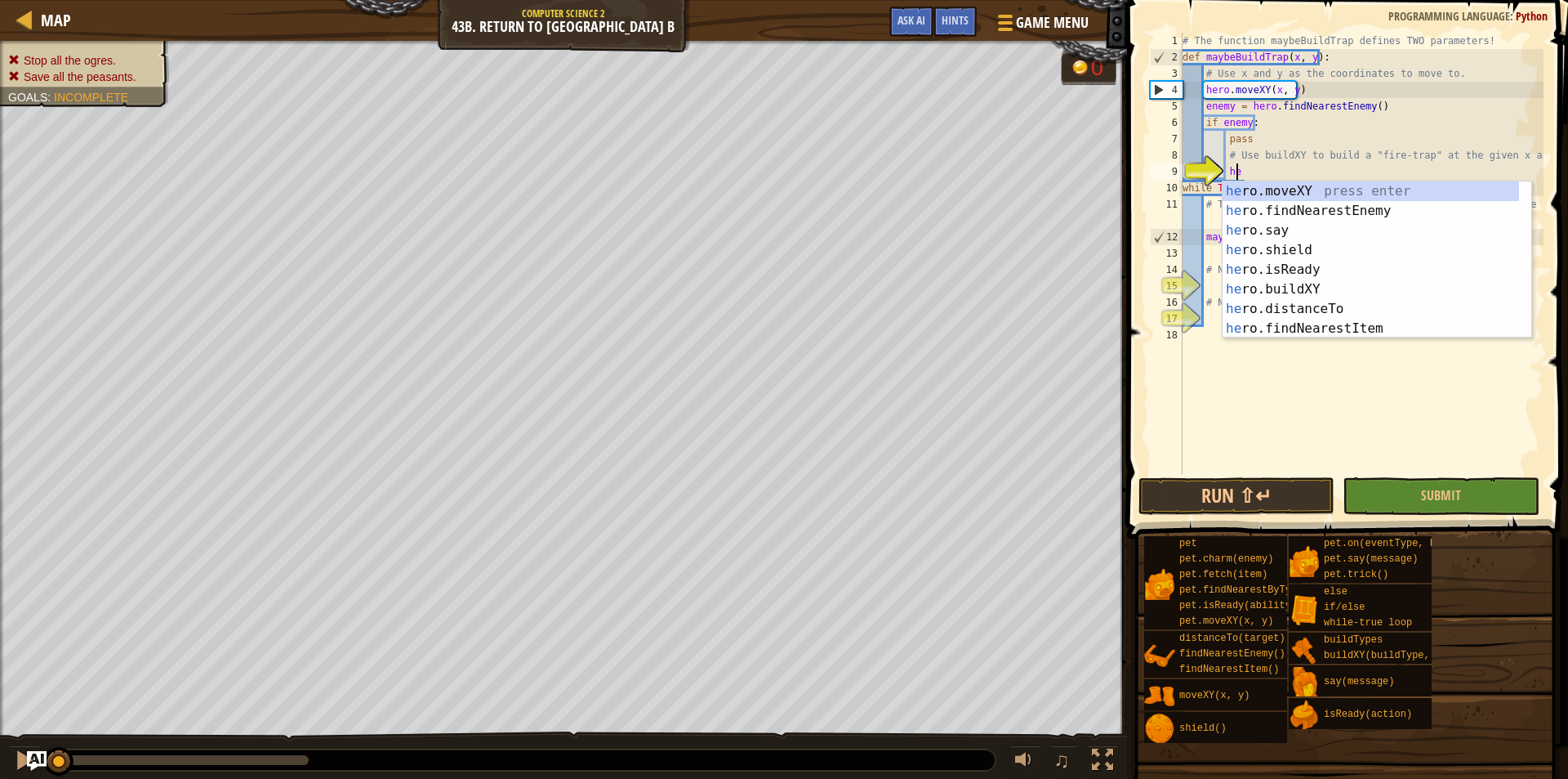
scroll to position [7, 4]
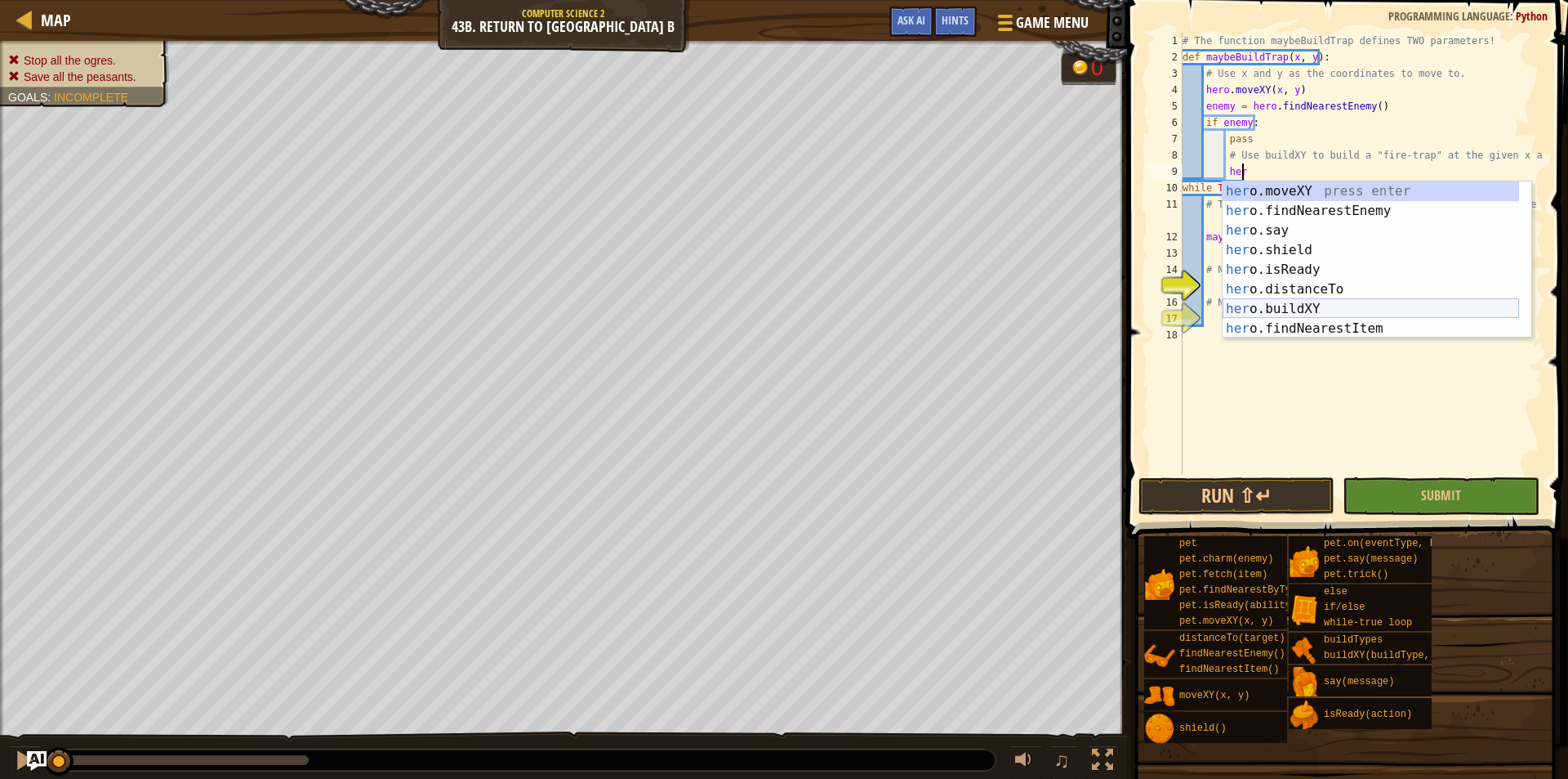
click at [1333, 306] on div "her o.moveXY press enter her o.findNearestEnemy press enter her o.say press ent…" at bounding box center [1370, 279] width 296 height 196
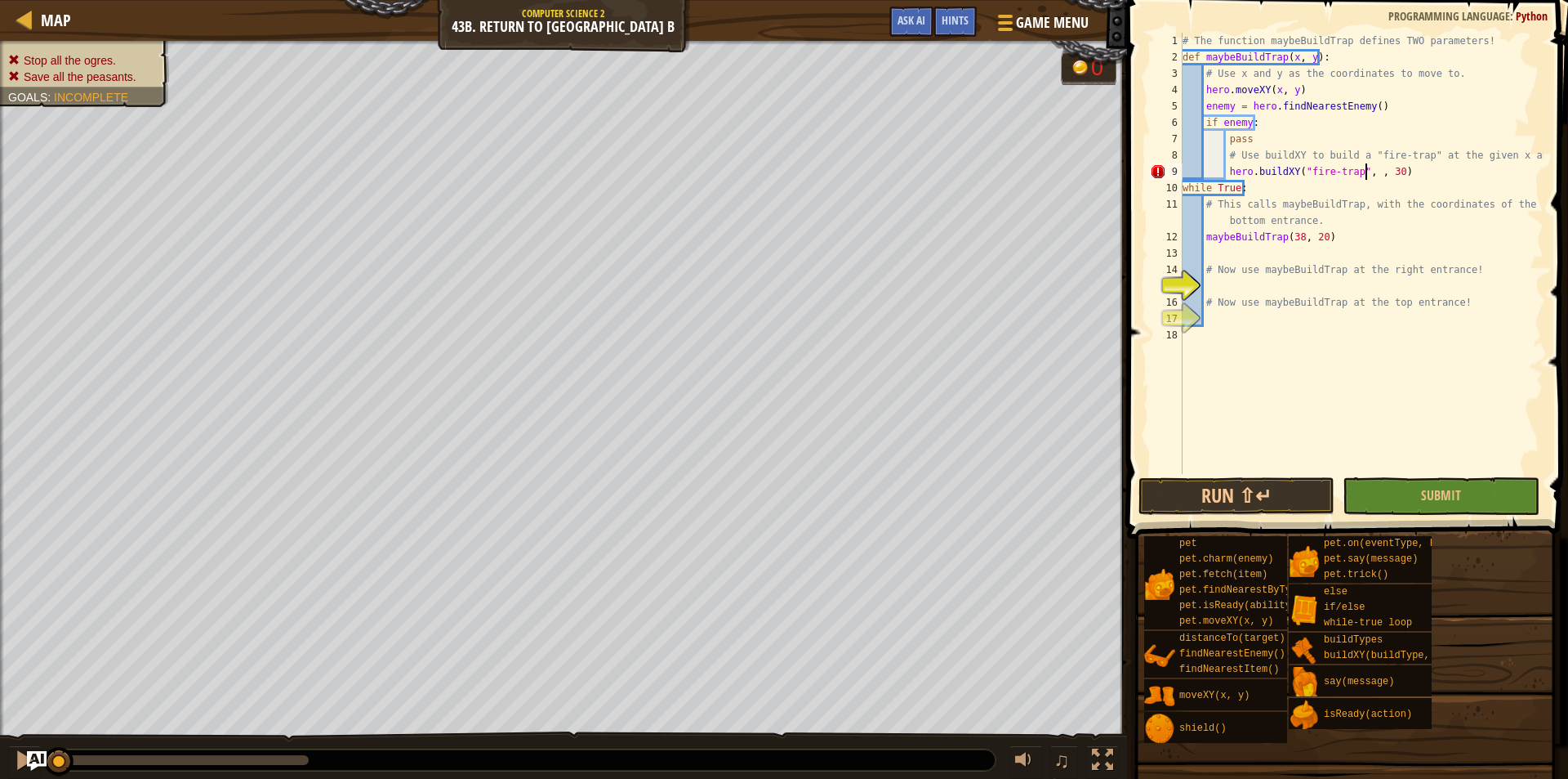
scroll to position [7, 16]
type textarea "hero.buildXY("fire-trap", x, y)"
click at [1221, 283] on div "# The function maybeBuildTrap defines TWO parameters! def maybeBuildTrap ( x , …" at bounding box center [1361, 269] width 364 height 474
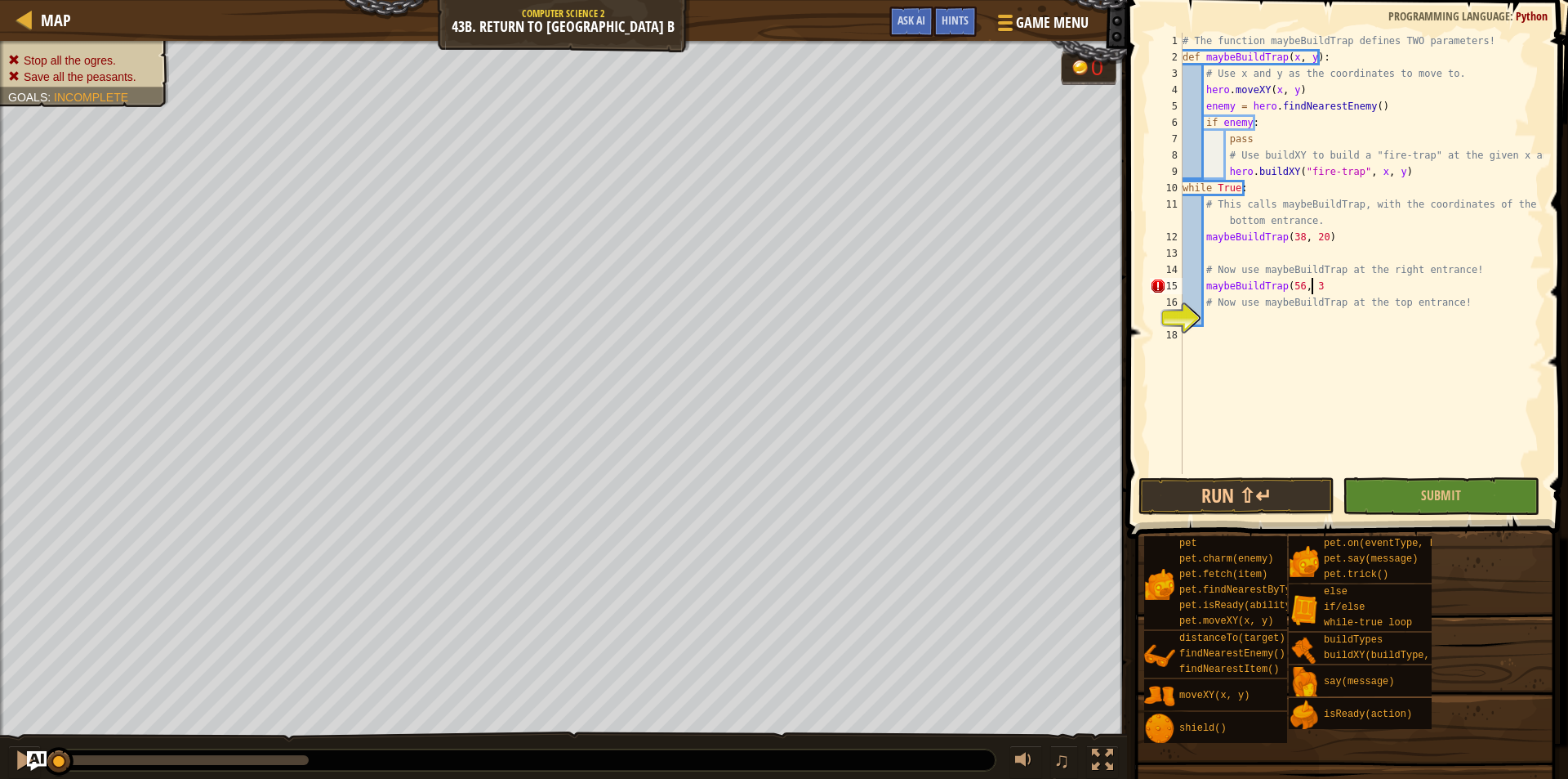
type textarea "maybeBuildTrap(56, 34"
click at [1221, 315] on div "# The function maybeBuildTrap defines TWO parameters! def maybeBuildTrap ( x , …" at bounding box center [1361, 269] width 364 height 474
click at [1321, 285] on div "# The function maybeBuildTrap defines TWO parameters! def maybeBuildTrap ( x , …" at bounding box center [1361, 269] width 364 height 474
type textarea "maybeBuildTrap(56, 34)"
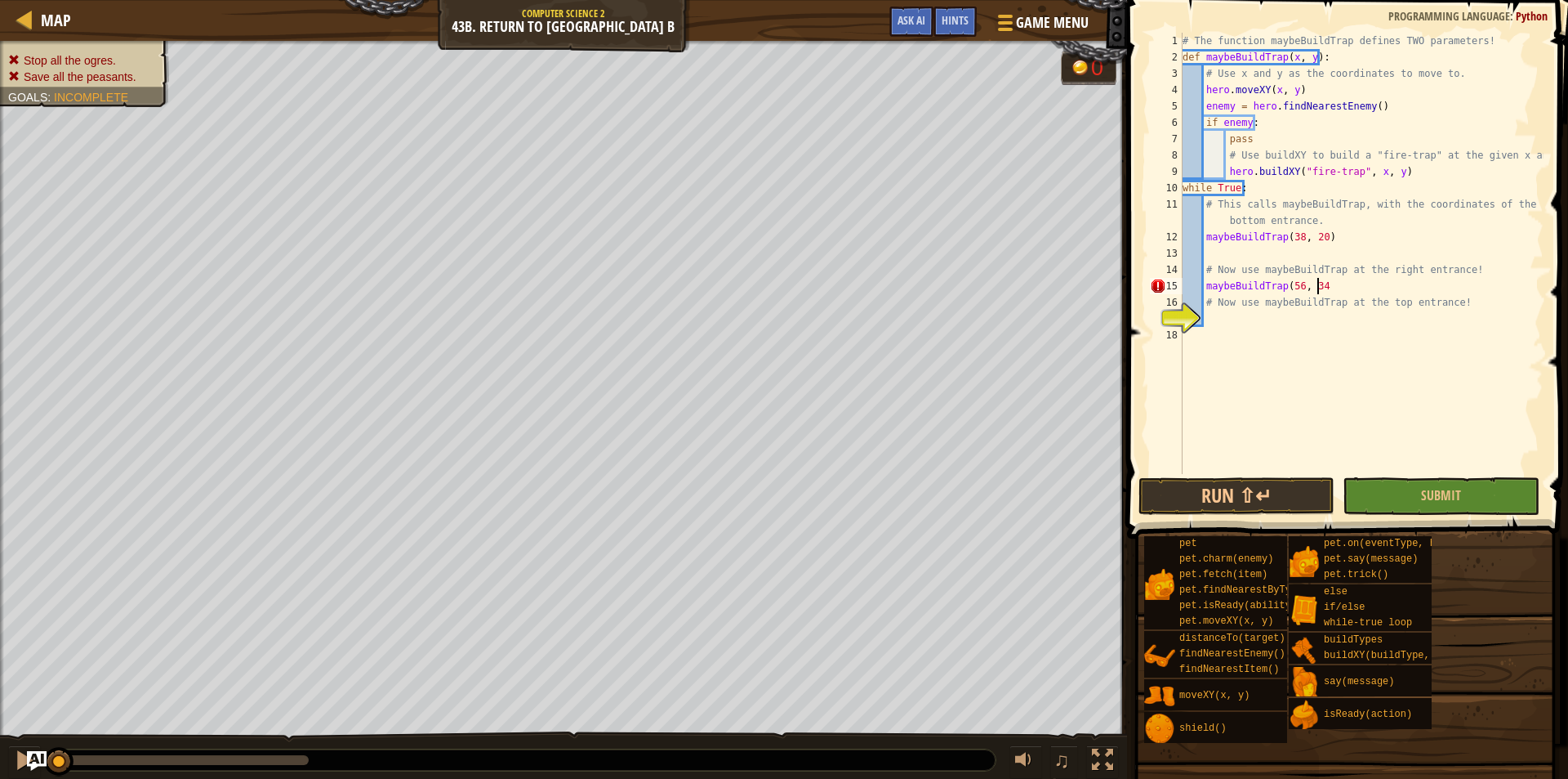
scroll to position [7, 11]
click at [1243, 328] on div "# The function maybeBuildTrap defines TWO parameters! def maybeBuildTrap ( x , …" at bounding box center [1361, 269] width 364 height 474
click at [1246, 318] on div "# The function maybeBuildTrap defines TWO parameters! def maybeBuildTrap ( x , …" at bounding box center [1361, 269] width 364 height 474
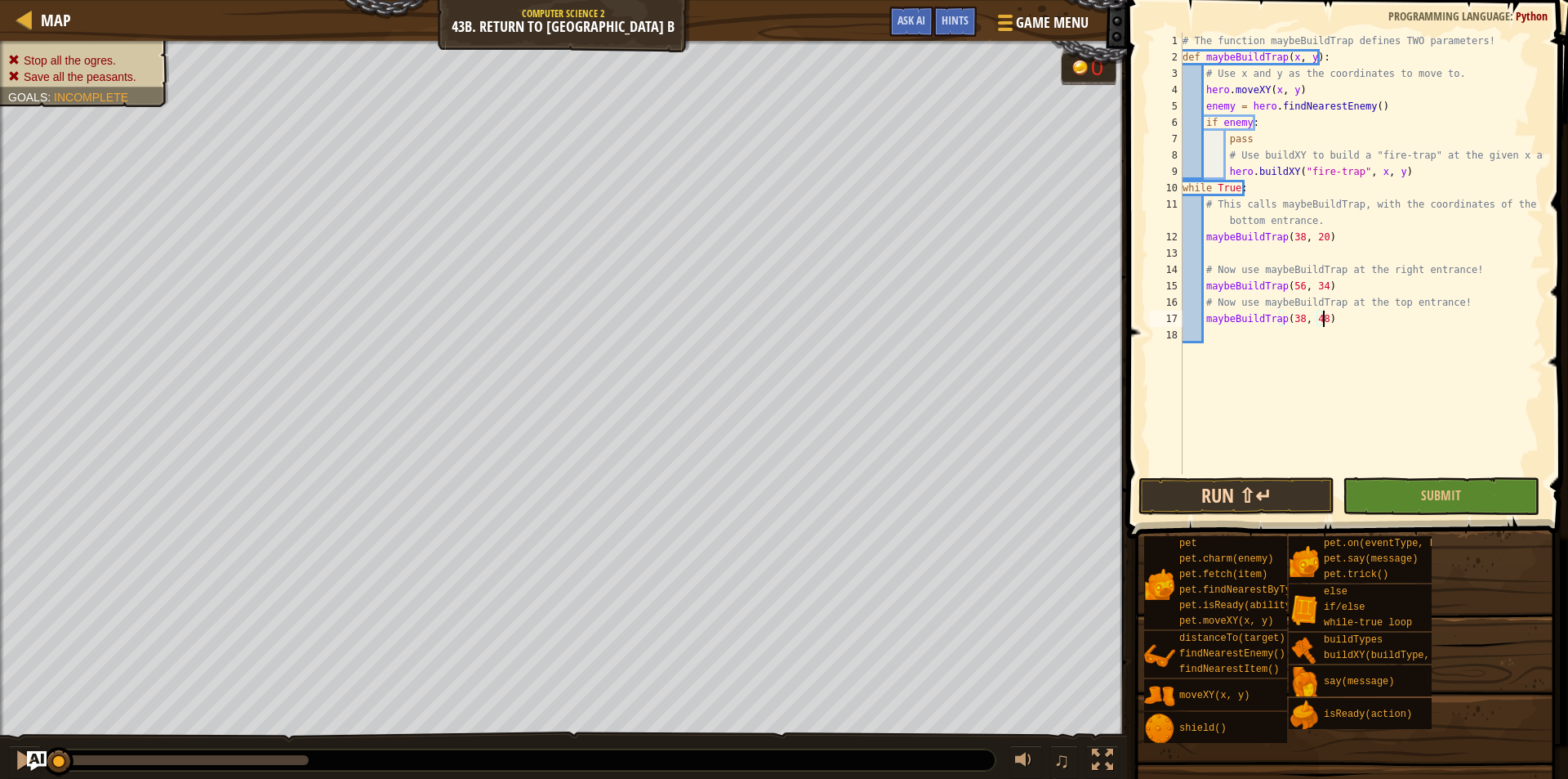
type textarea "maybeBuildTrap(38, 48)"
click at [1145, 486] on button "Run ⇧↵" at bounding box center [1236, 496] width 196 height 37
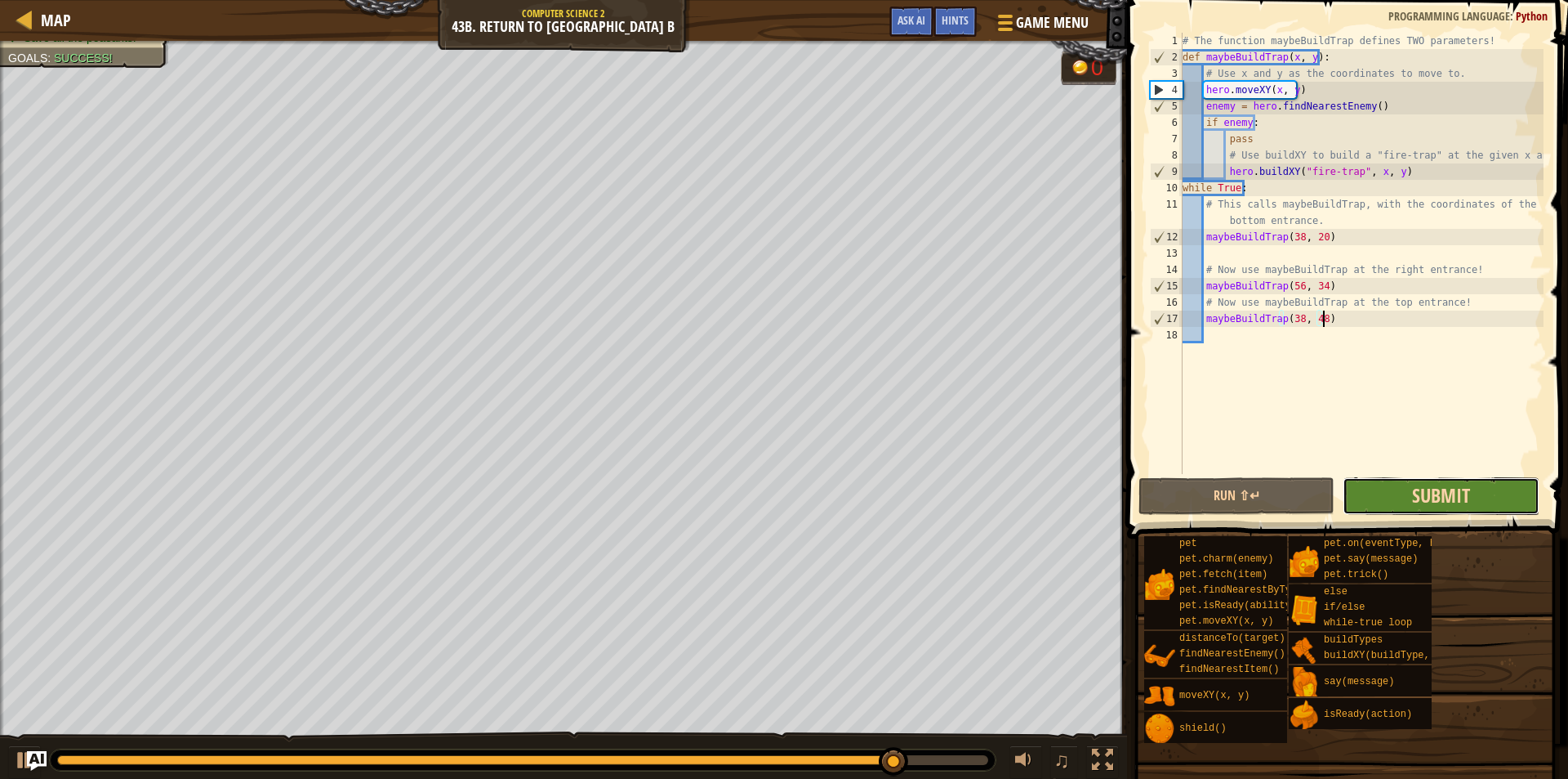
click at [1443, 492] on span "Submit" at bounding box center [1441, 495] width 58 height 27
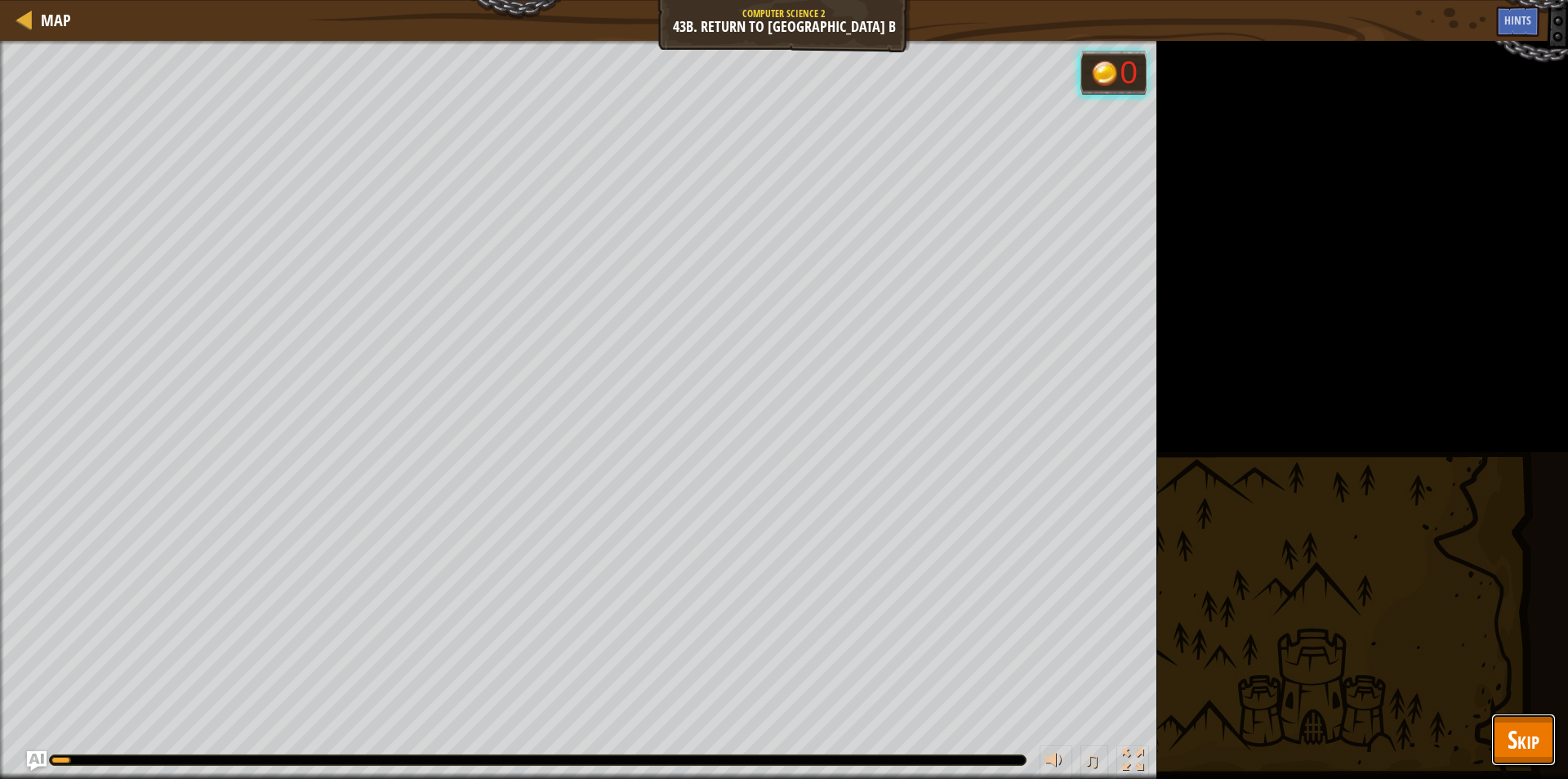
click at [1502, 714] on button "Skip" at bounding box center [1524, 740] width 65 height 52
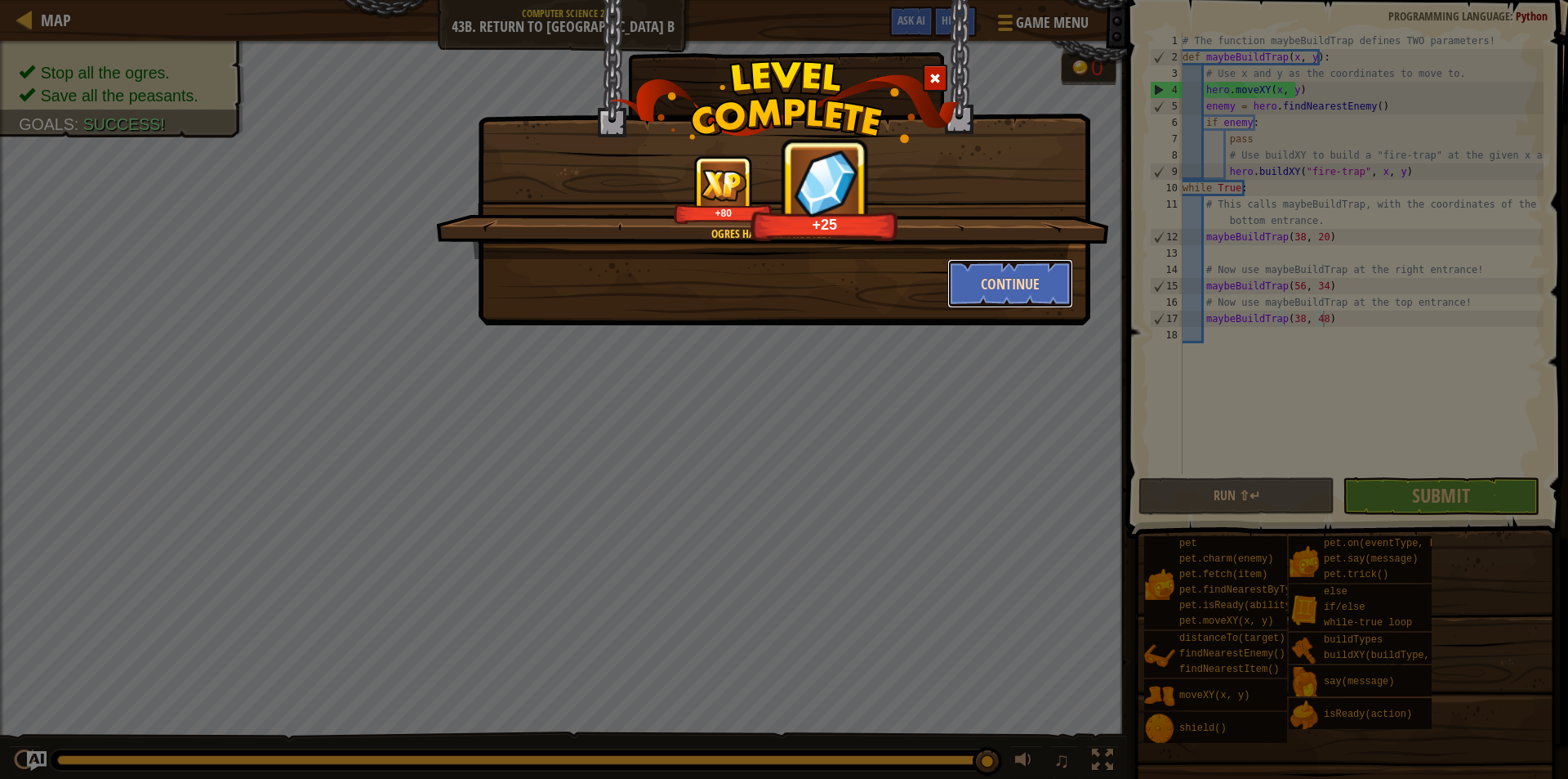
click at [1000, 281] on button "Continue" at bounding box center [1011, 284] width 127 height 49
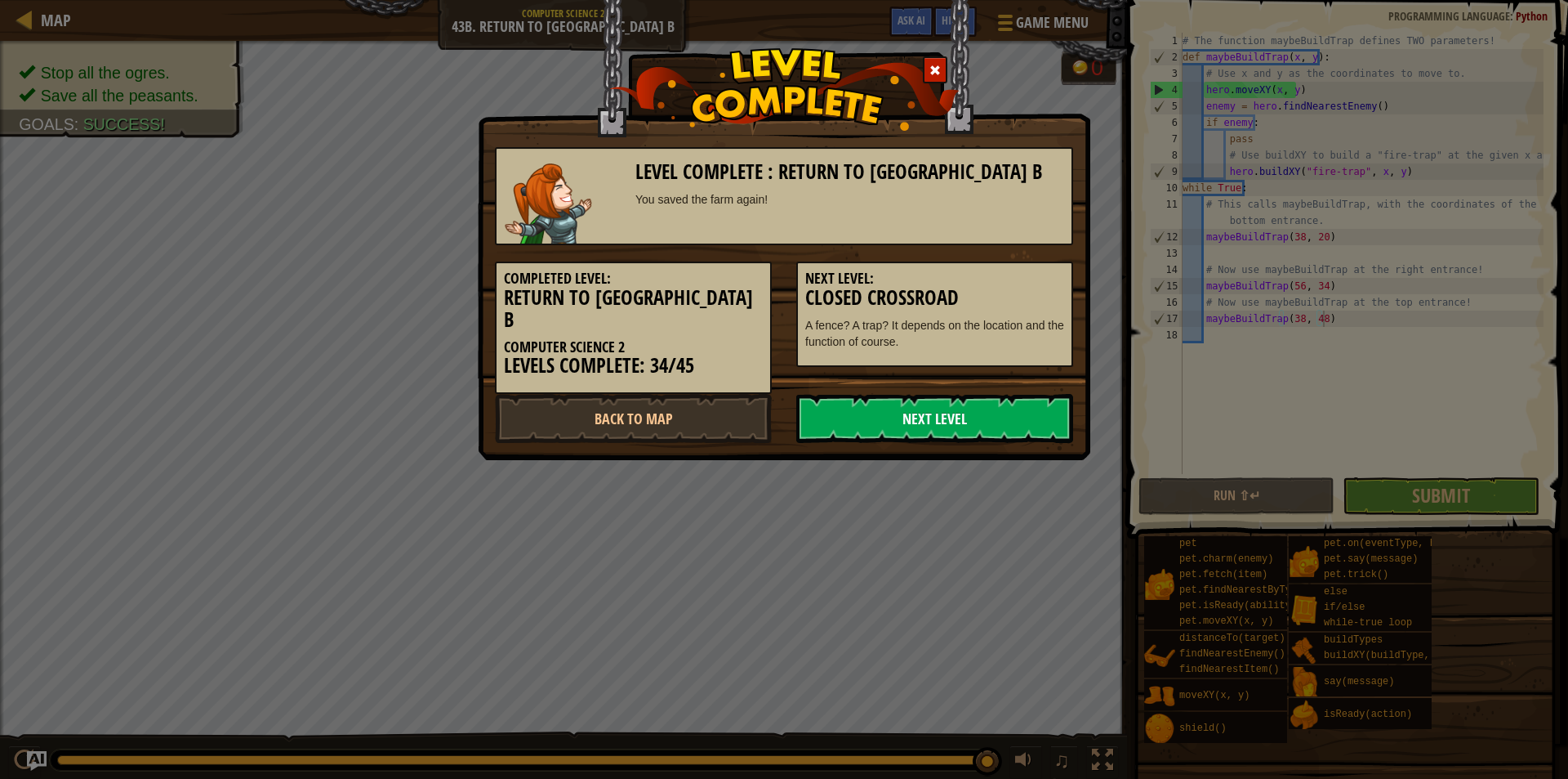
click at [963, 401] on link "Next Level" at bounding box center [934, 419] width 277 height 49
click at [1023, 394] on link "Next Level" at bounding box center [934, 419] width 277 height 49
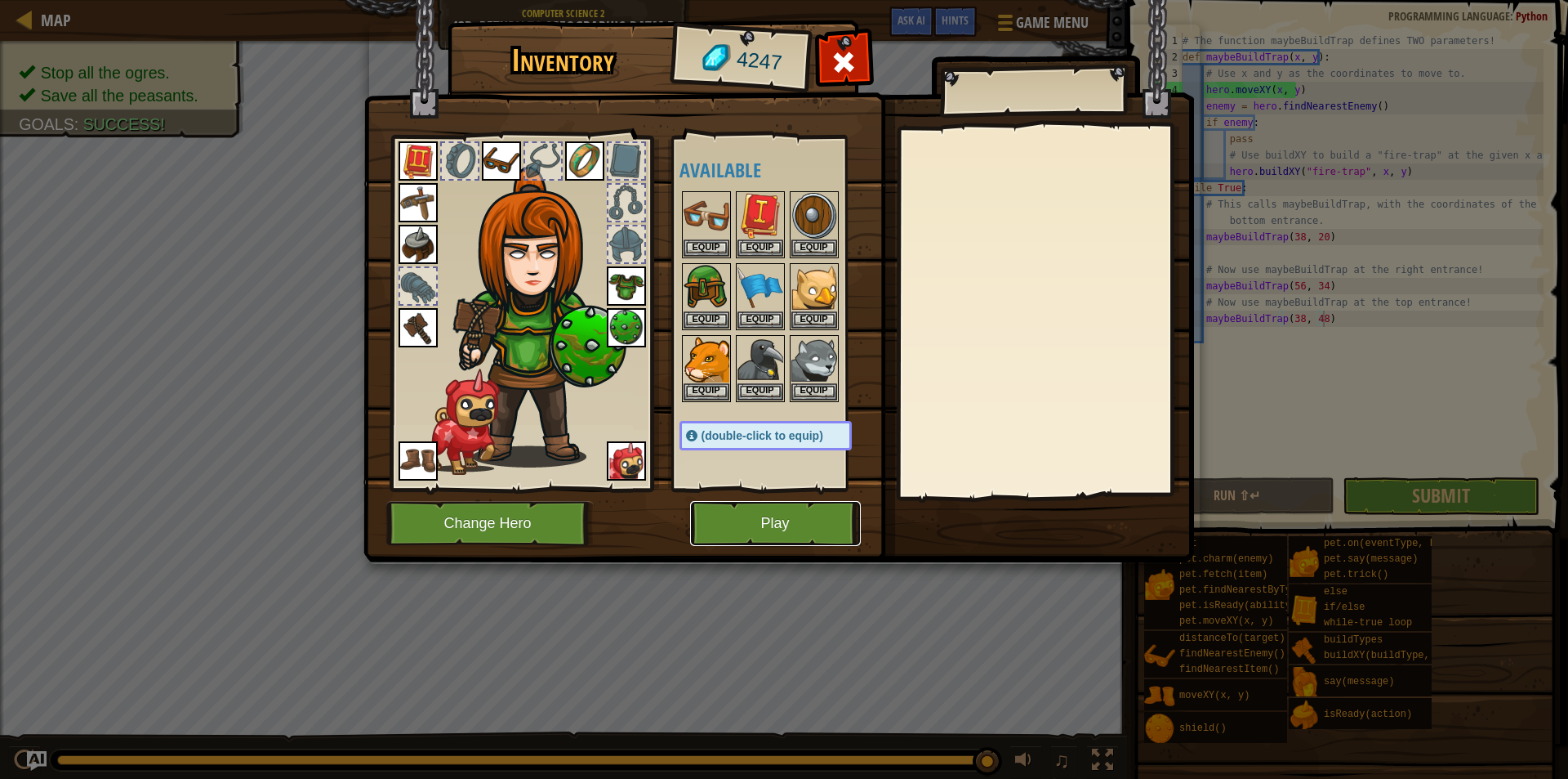
click at [710, 504] on button "Play" at bounding box center [775, 524] width 170 height 45
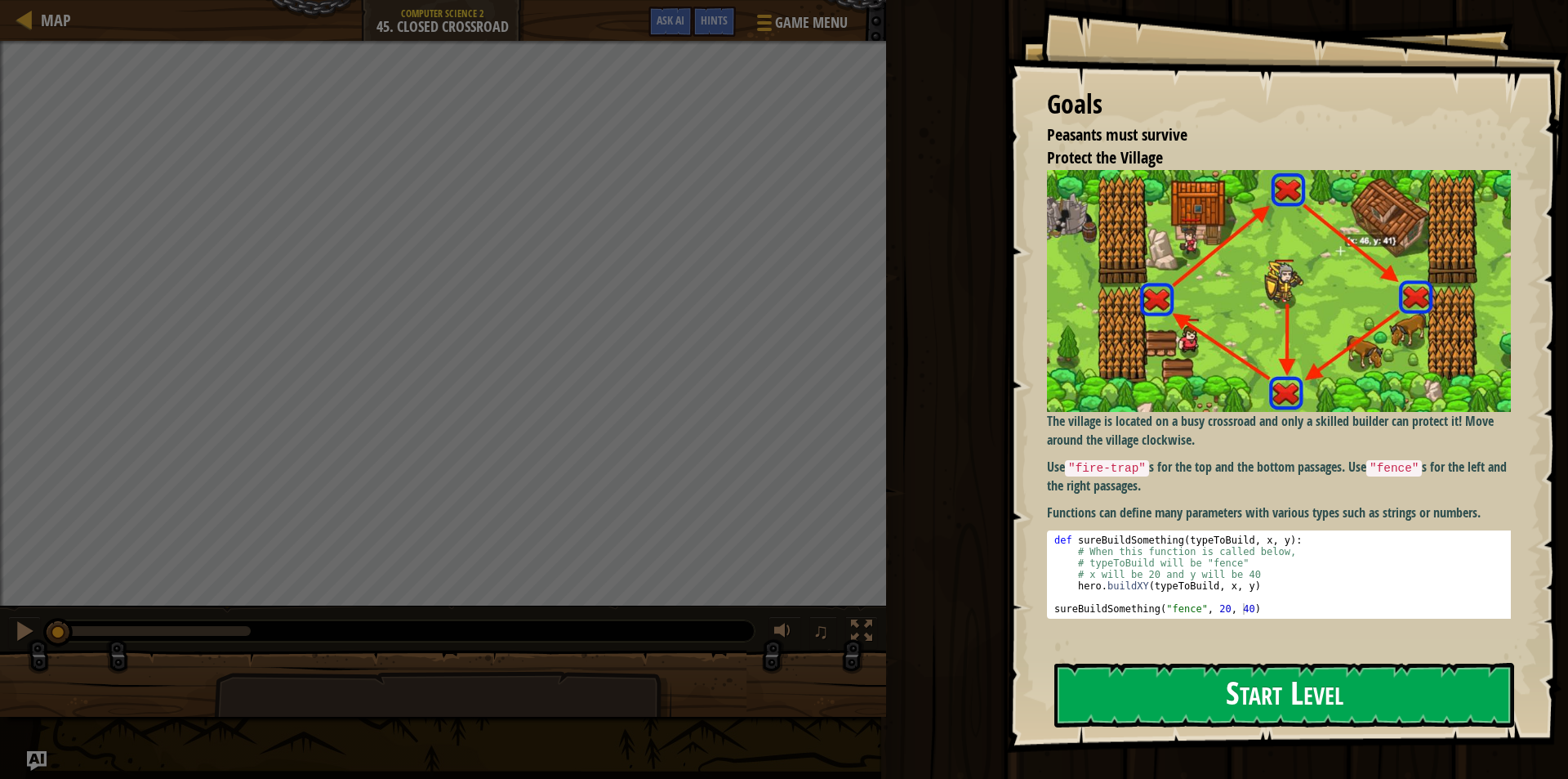
click at [1144, 685] on button "Start Level" at bounding box center [1284, 695] width 460 height 65
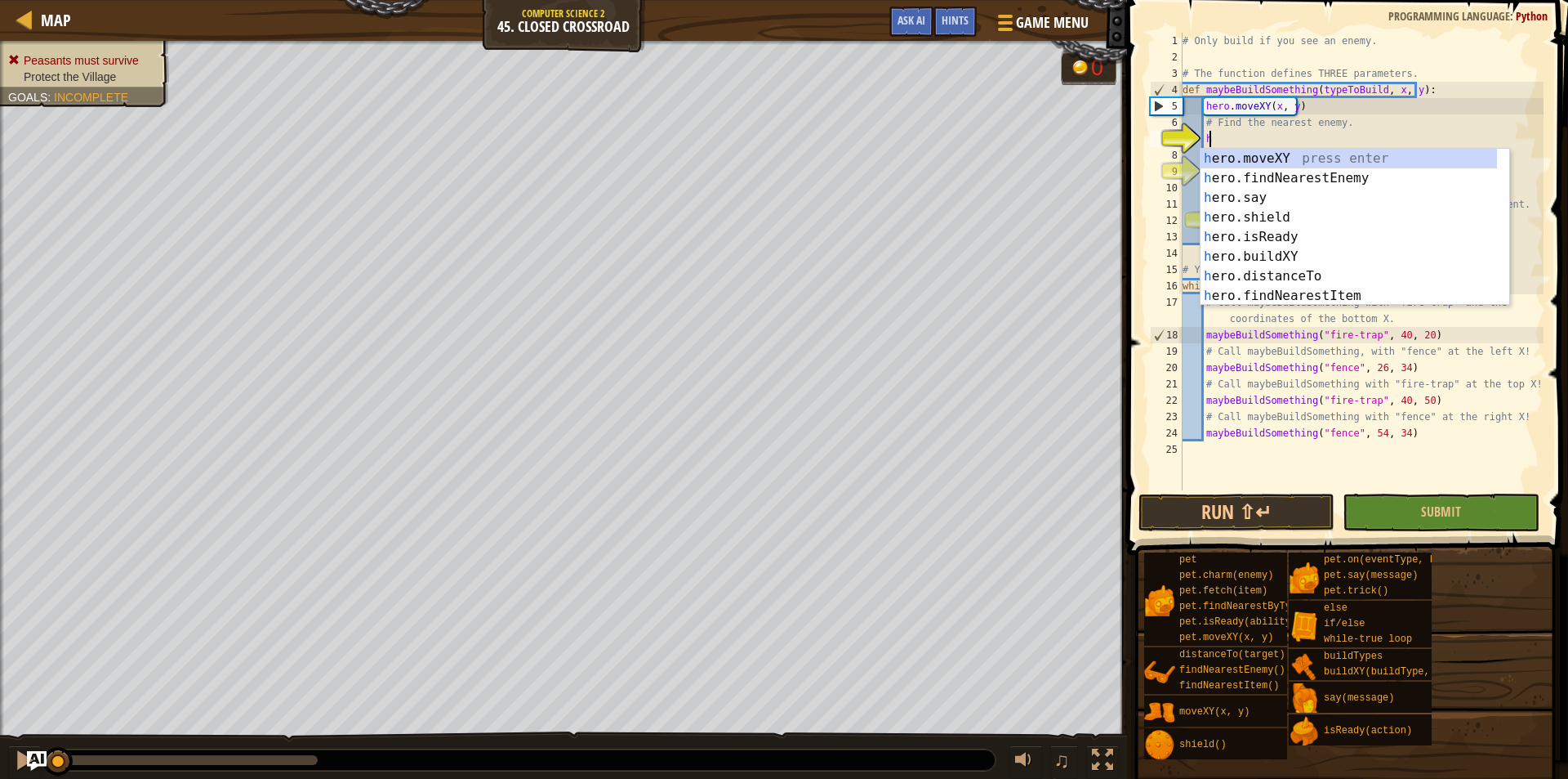
scroll to position [7, 2]
type textarea "her"
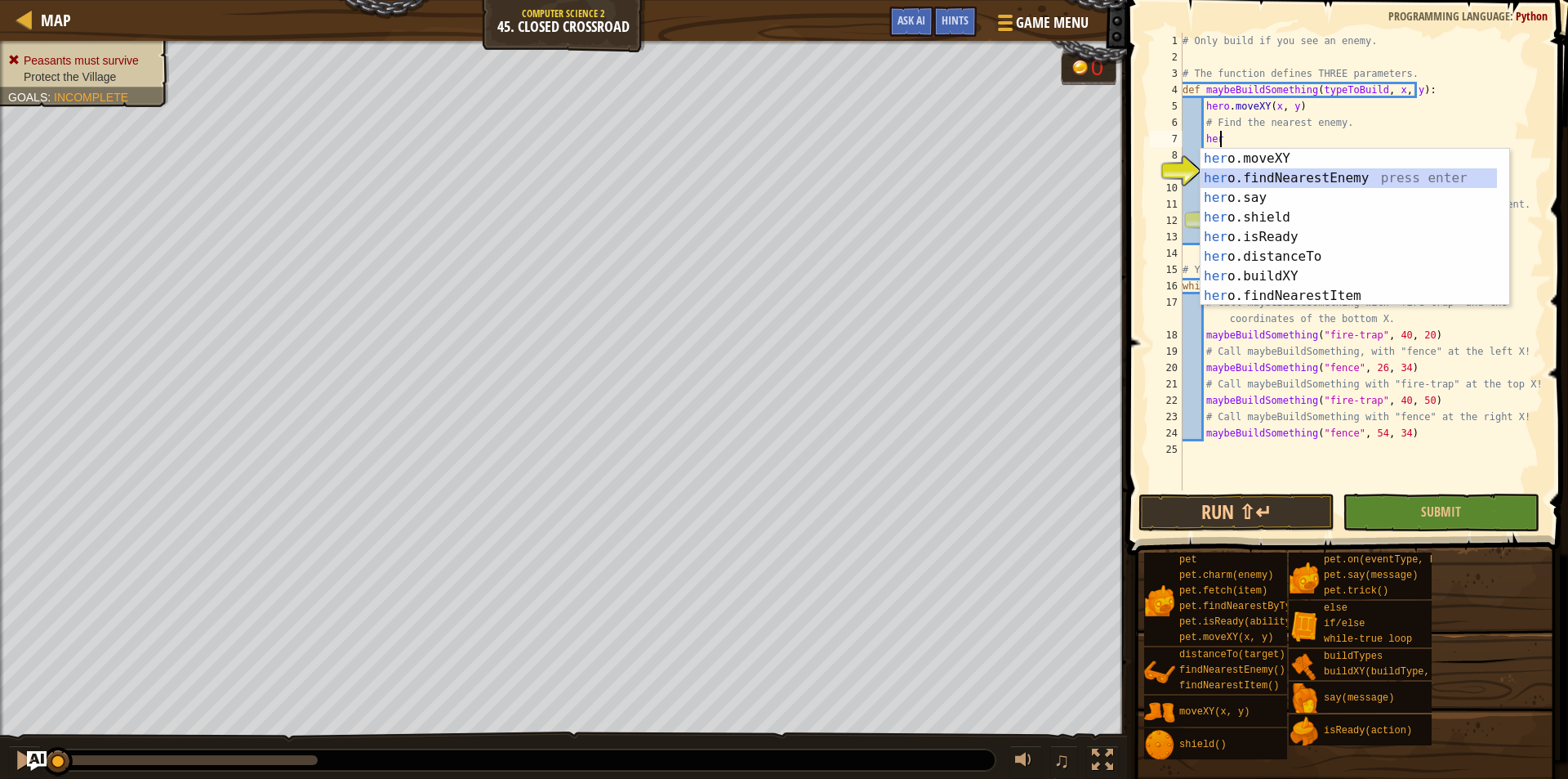
click at [1219, 177] on div "her o.moveXY press enter her o.findNearestEnemy press enter her o.say press ent…" at bounding box center [1348, 246] width 296 height 196
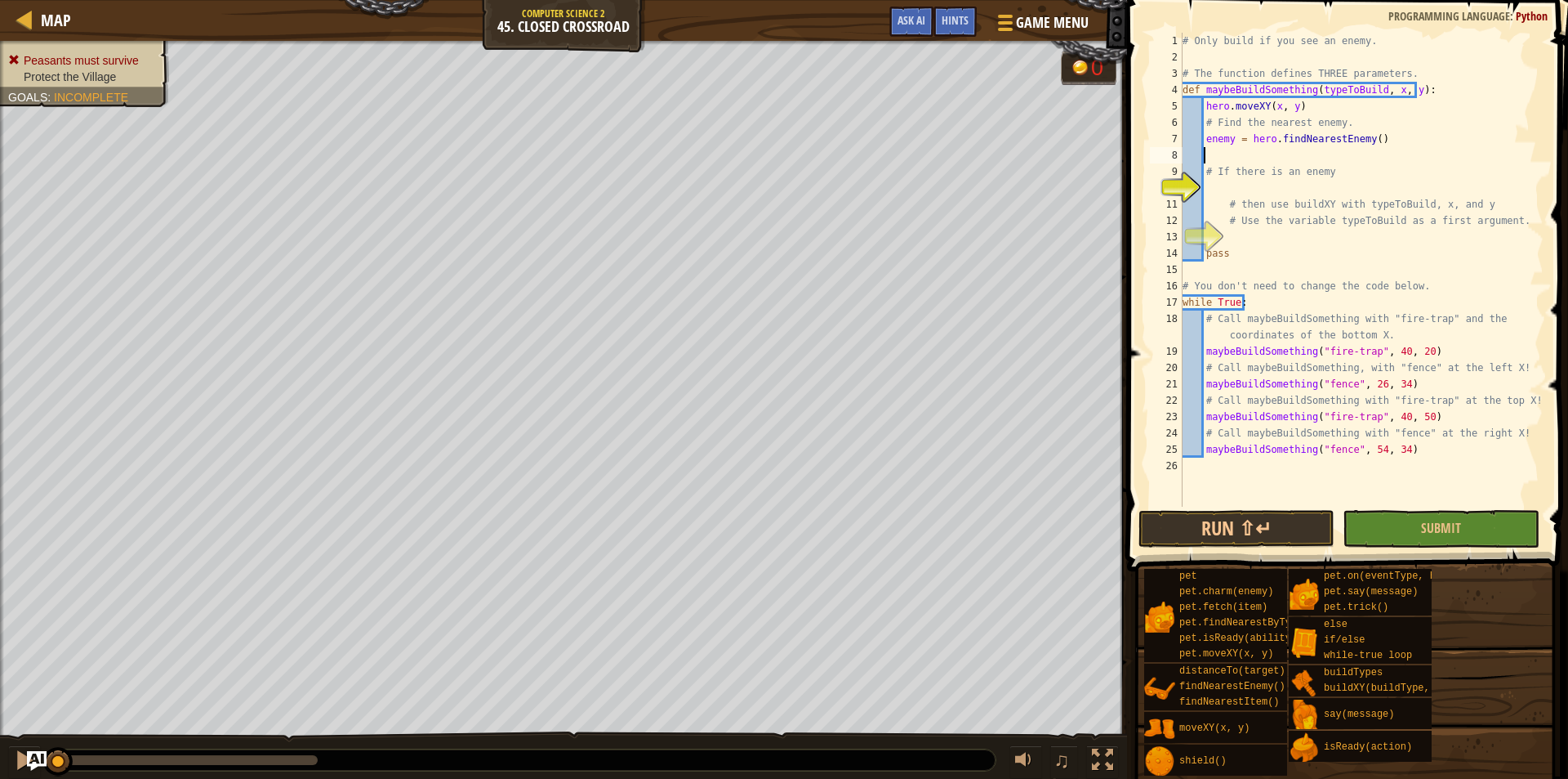
click at [1232, 190] on div "# Only build if you see an enemy. # The function defines THREE parameters. def …" at bounding box center [1361, 286] width 364 height 507
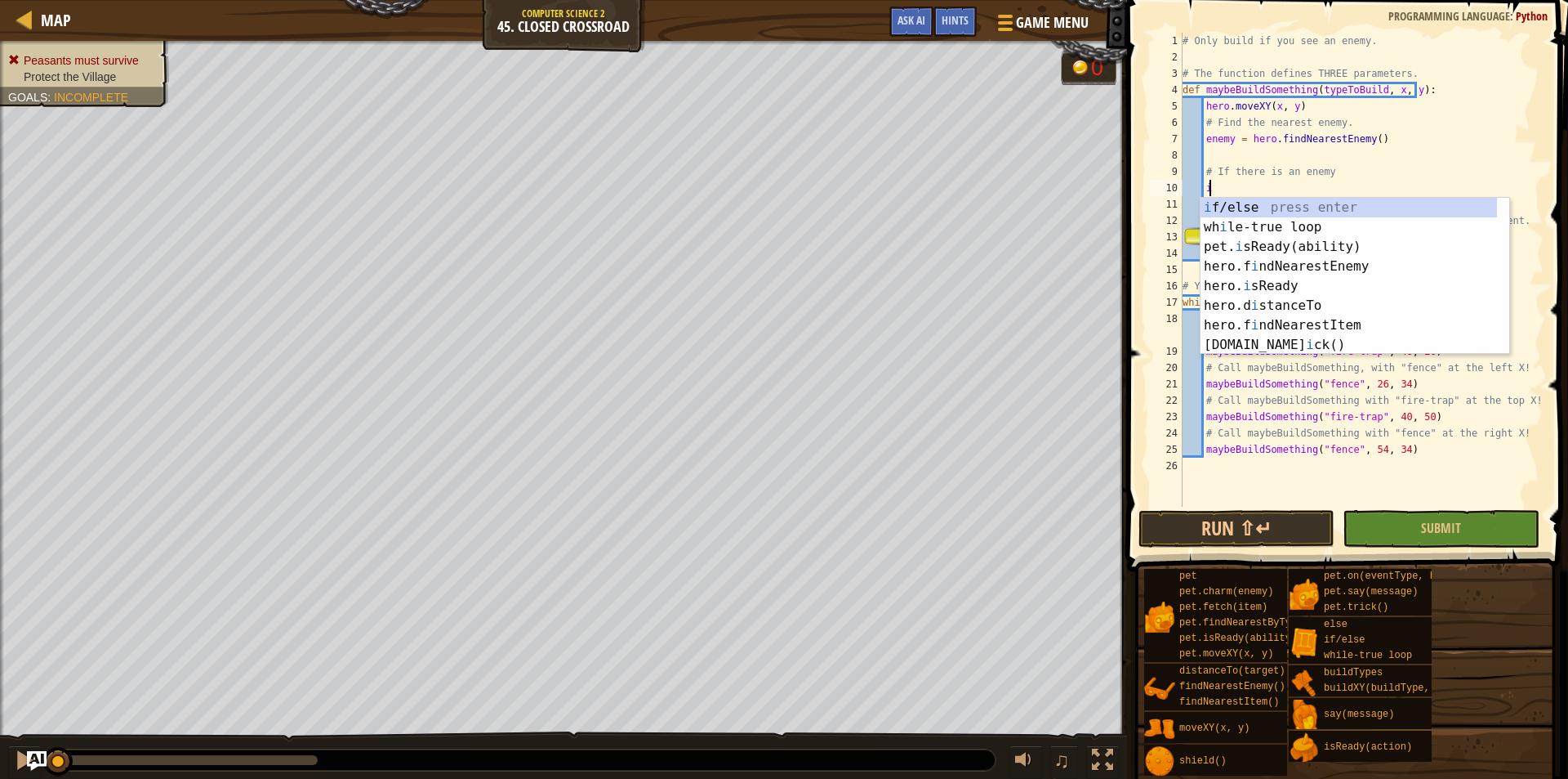
scroll to position [7, 2]
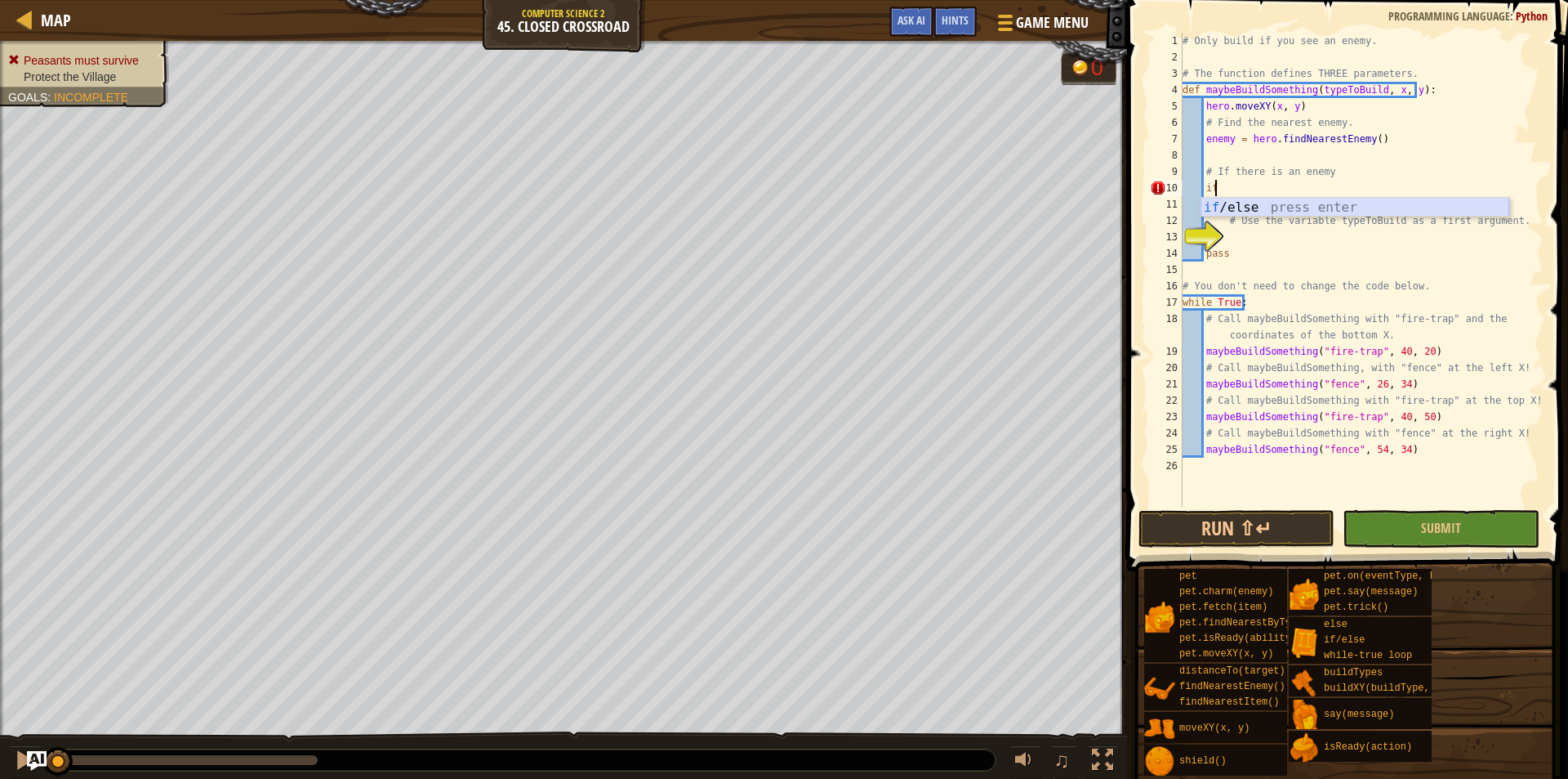
click at [1266, 202] on div "if /else press enter" at bounding box center [1355, 227] width 309 height 59
type textarea "if enemy:"
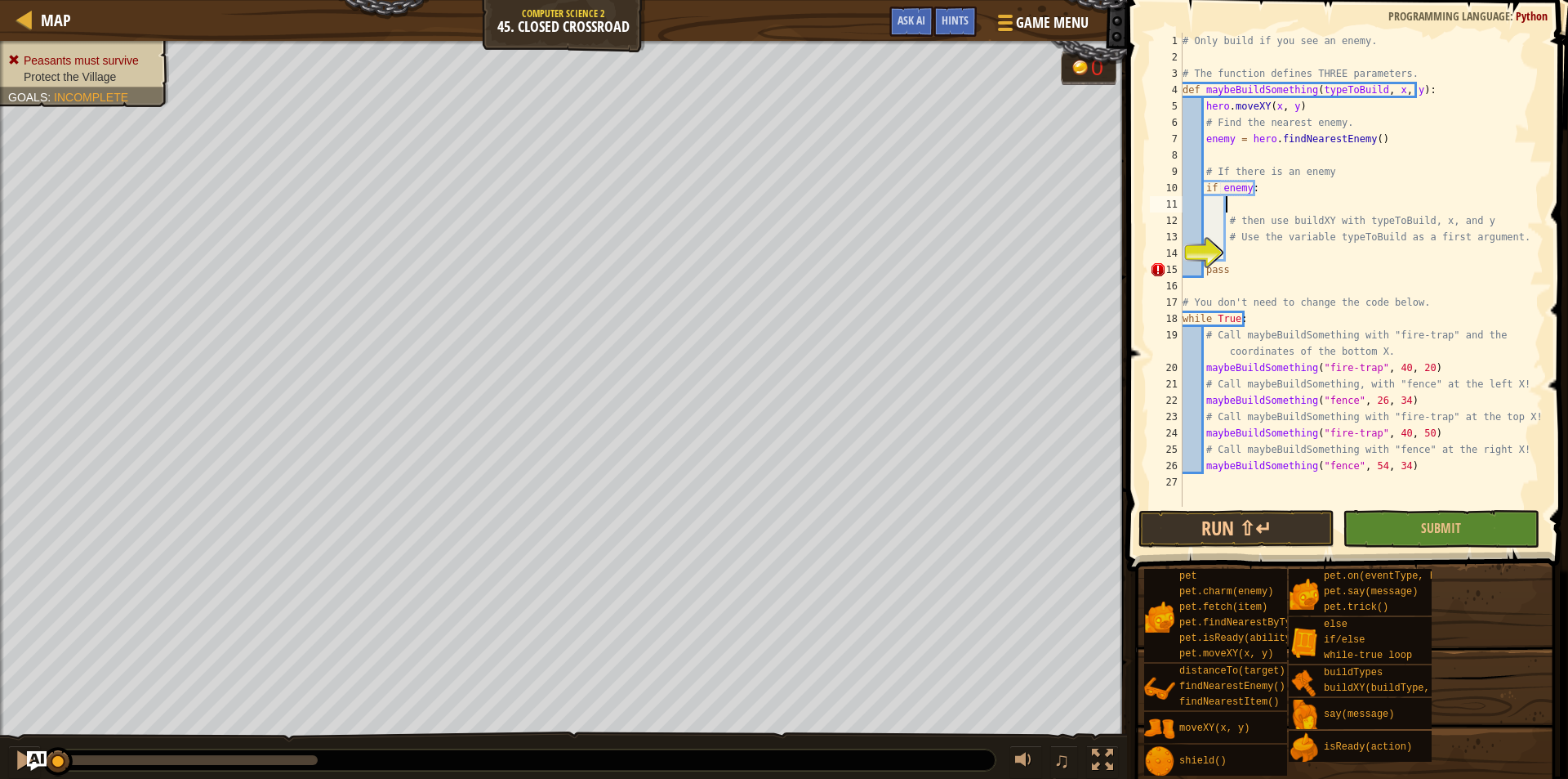
click at [1256, 208] on div "# Only build if you see an enemy. # The function defines THREE parameters. def …" at bounding box center [1361, 286] width 364 height 507
click at [909, 23] on span "Ask AI" at bounding box center [911, 20] width 28 height 16
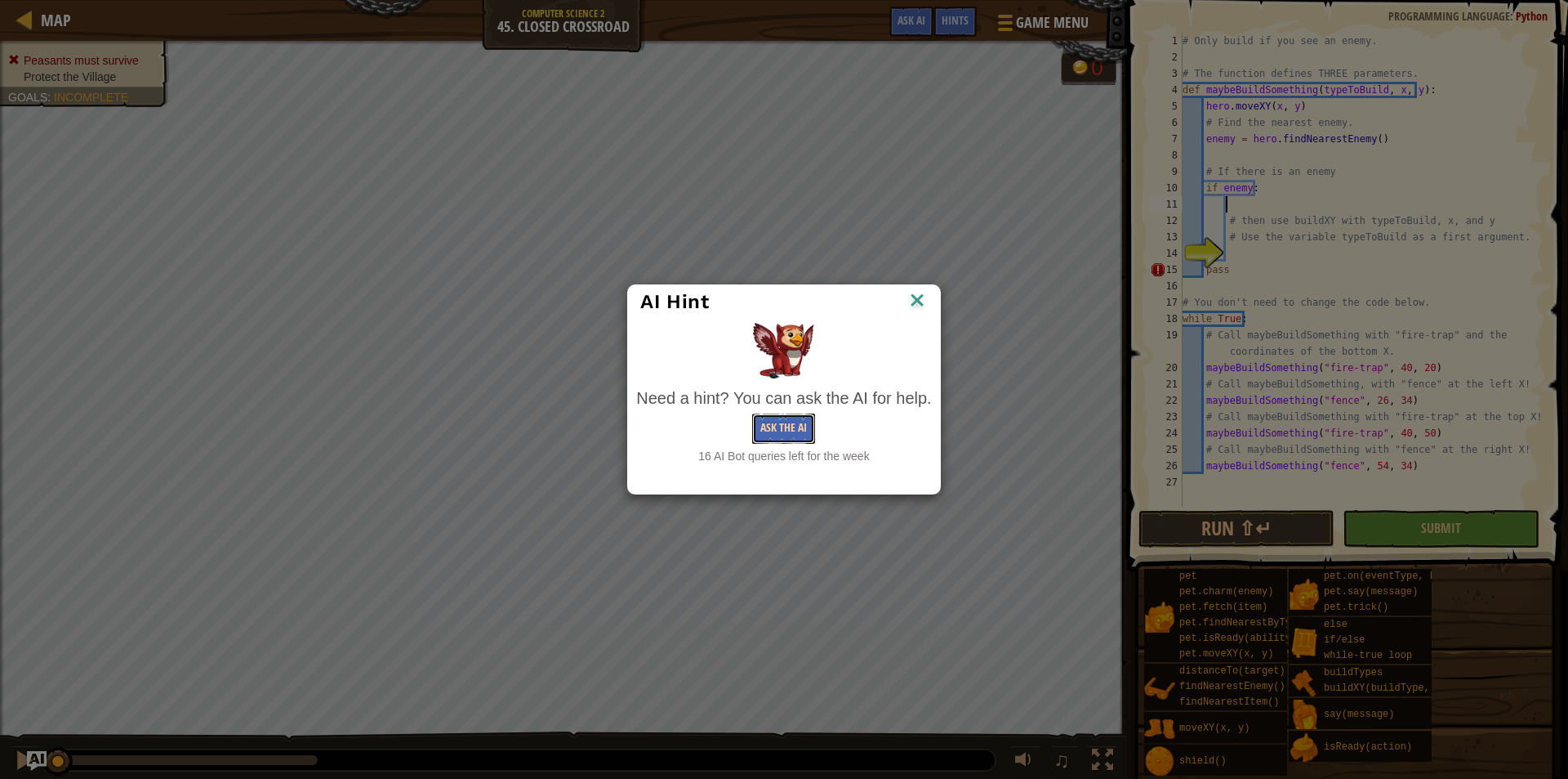
click at [763, 435] on button "Ask the AI" at bounding box center [784, 428] width 63 height 31
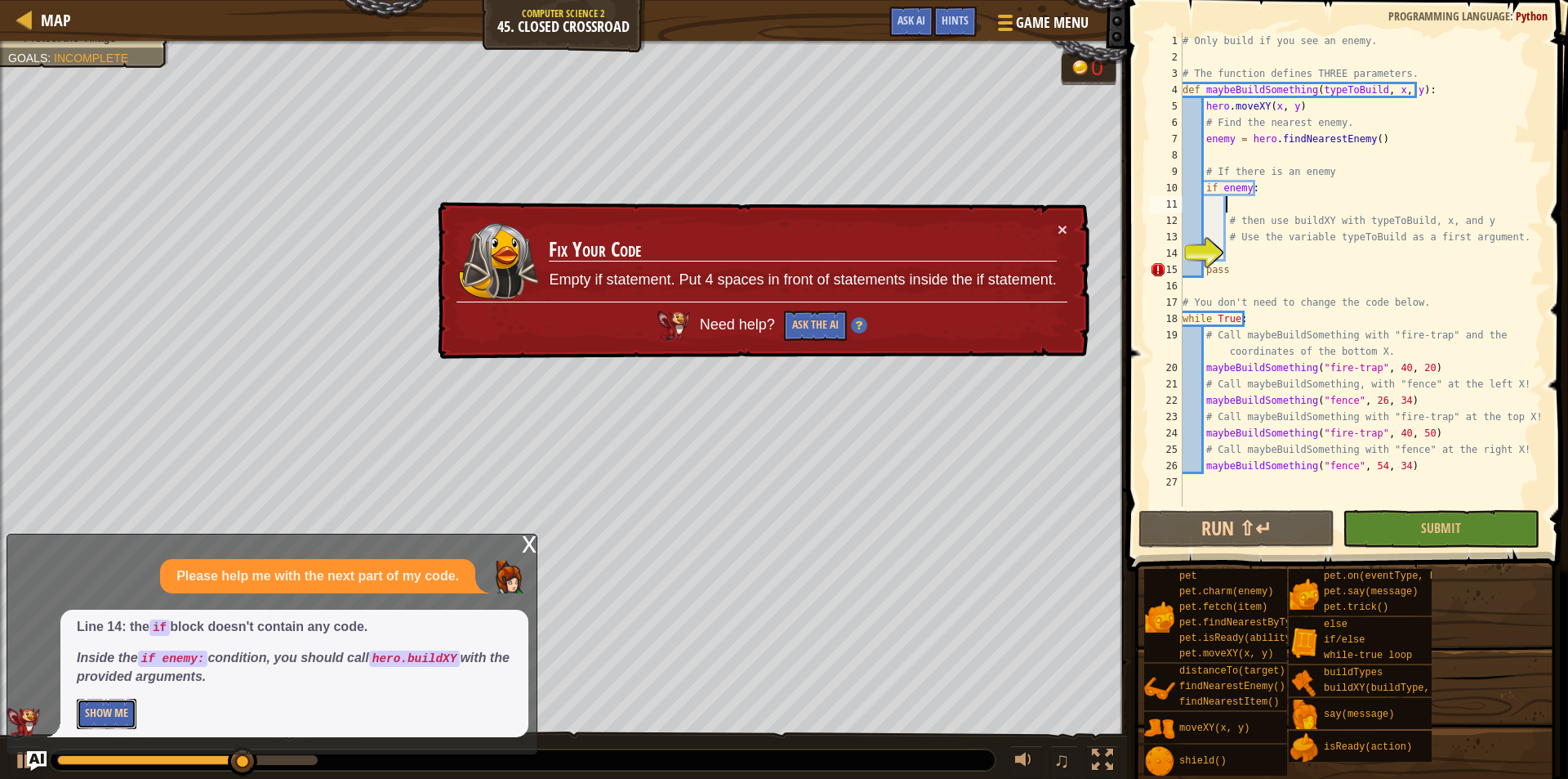
click at [127, 718] on button "Show Me" at bounding box center [106, 714] width 60 height 31
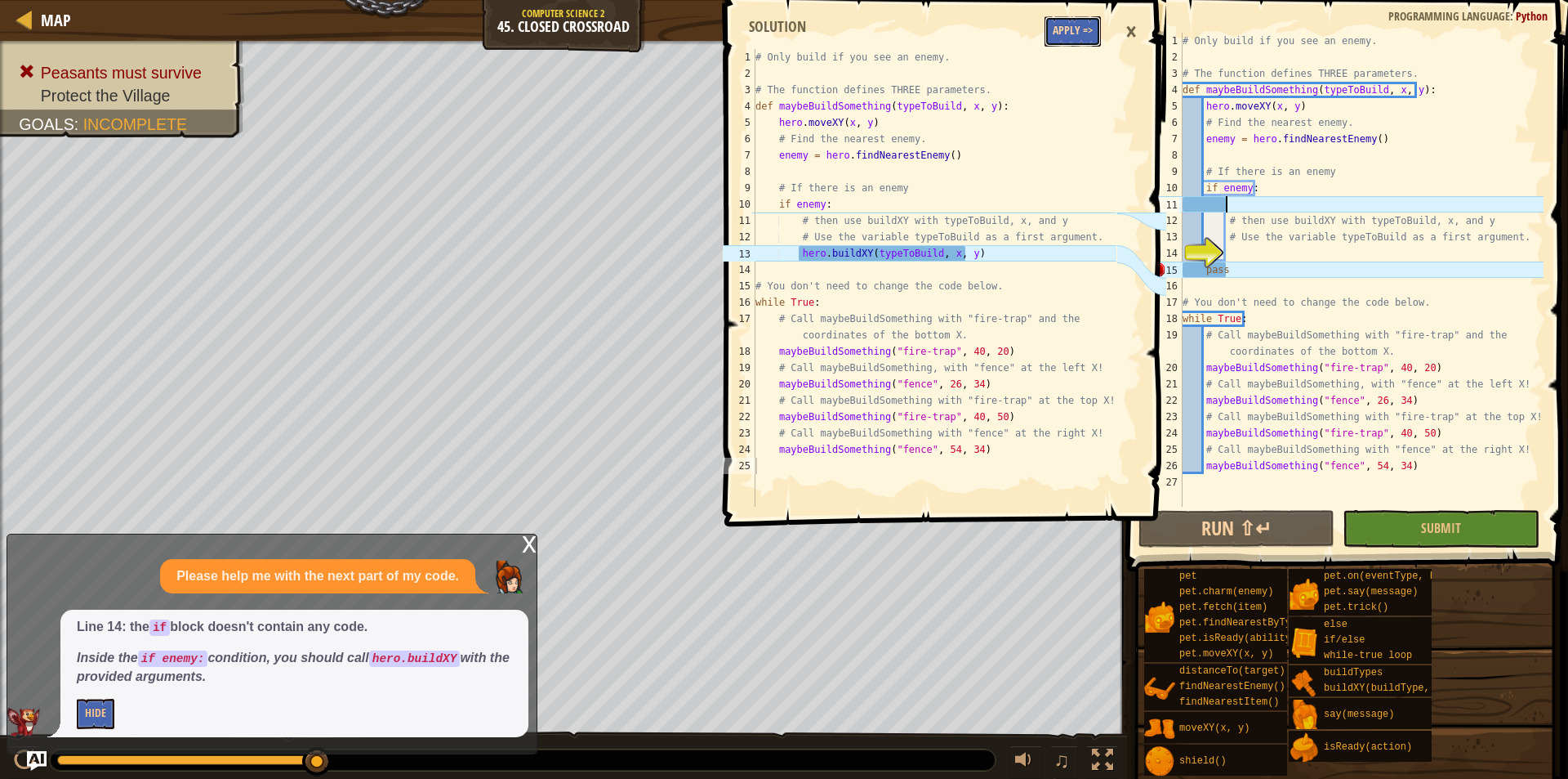
click at [1062, 29] on button "Apply =>" at bounding box center [1072, 32] width 56 height 31
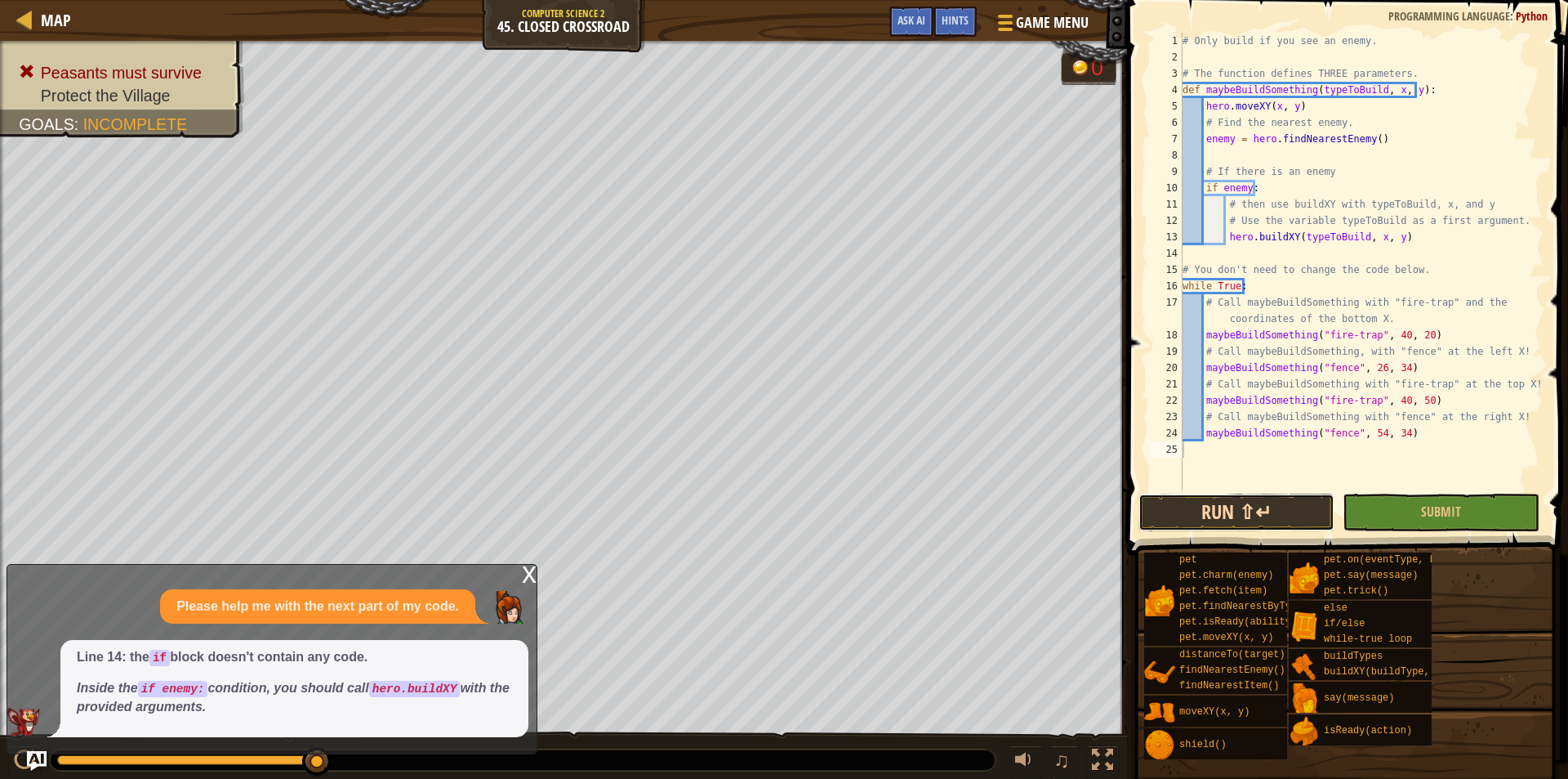
click at [1191, 505] on button "Run ⇧↵" at bounding box center [1236, 512] width 196 height 37
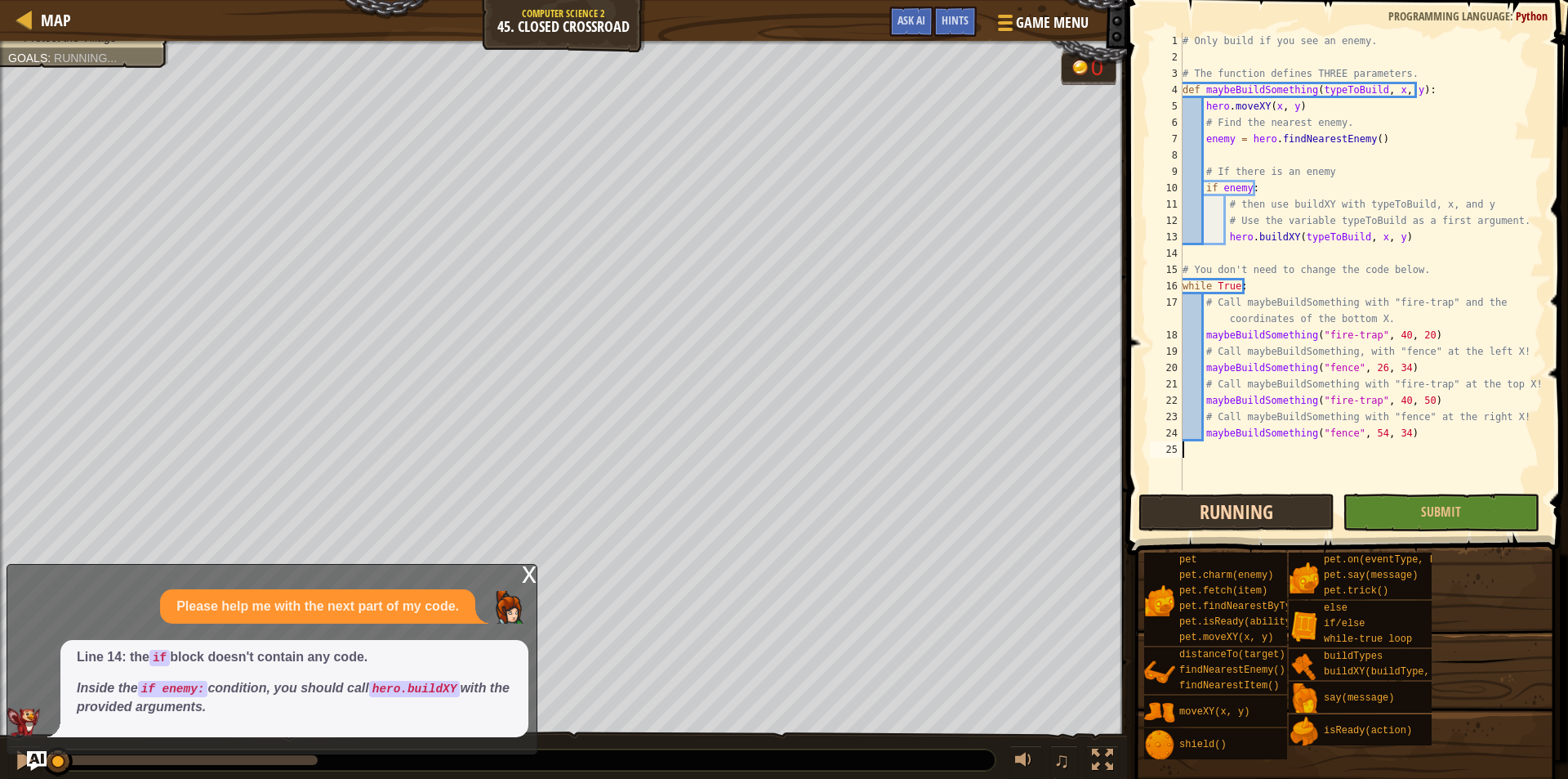
scroll to position [7, 0]
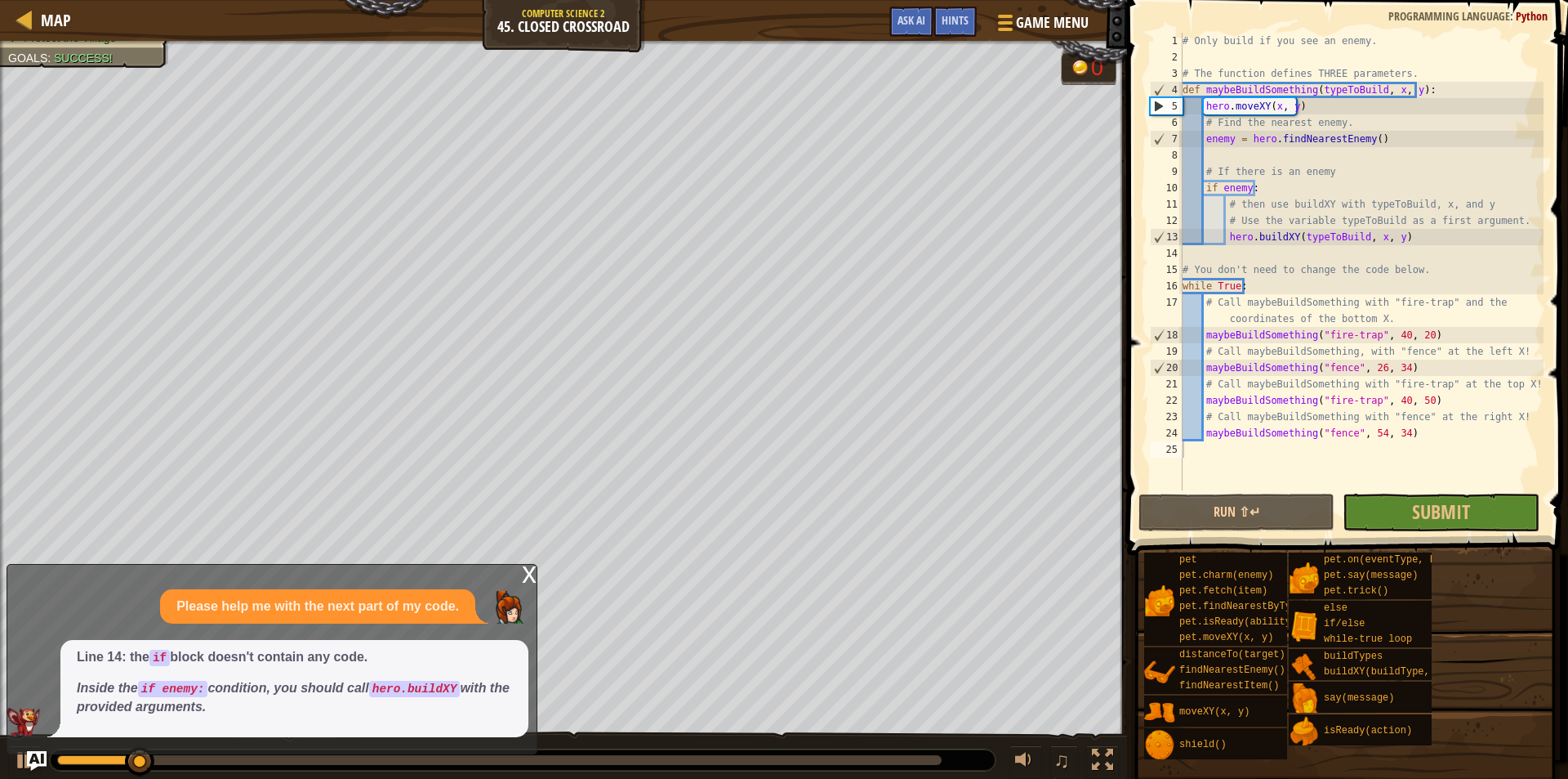
click at [532, 579] on div "x" at bounding box center [529, 572] width 15 height 17
